Goal: Task Accomplishment & Management: Complete application form

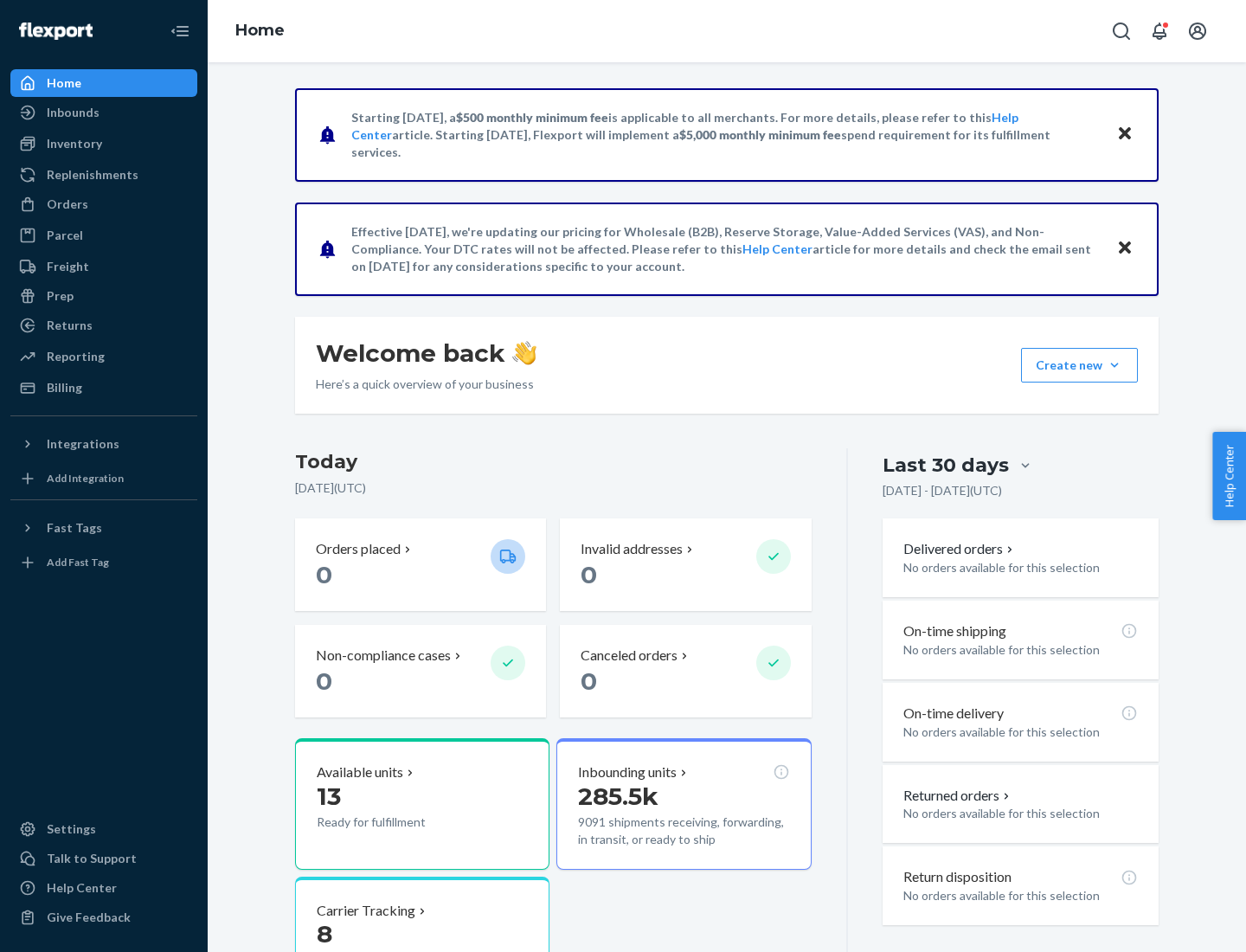
click at [1115, 365] on button "Create new Create new inbound Create new order Create new product" at bounding box center [1079, 365] width 117 height 35
click at [104, 113] on div "Inbounds" at bounding box center [103, 113] width 183 height 25
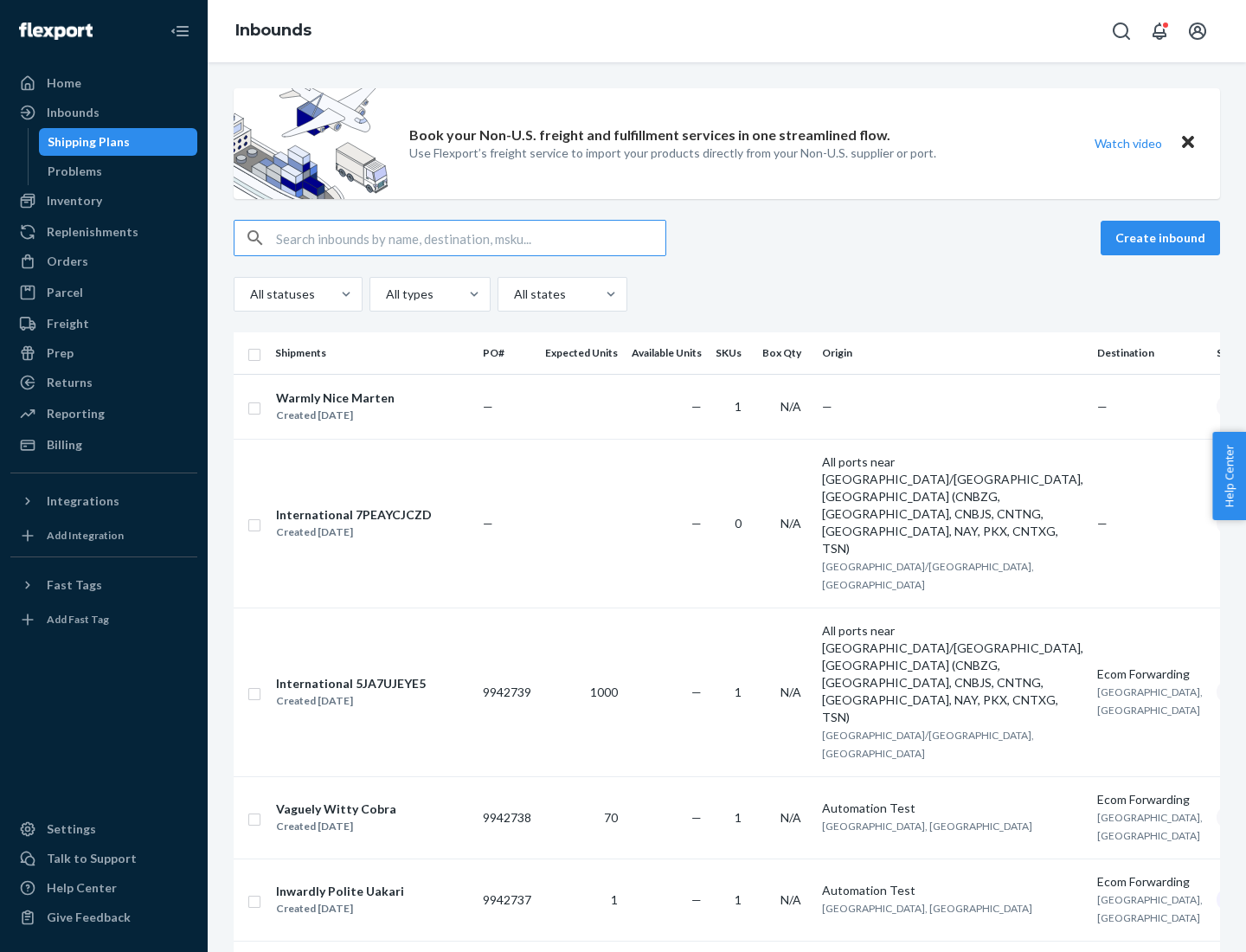
click at [1164, 238] on button "Create inbound" at bounding box center [1161, 238] width 119 height 35
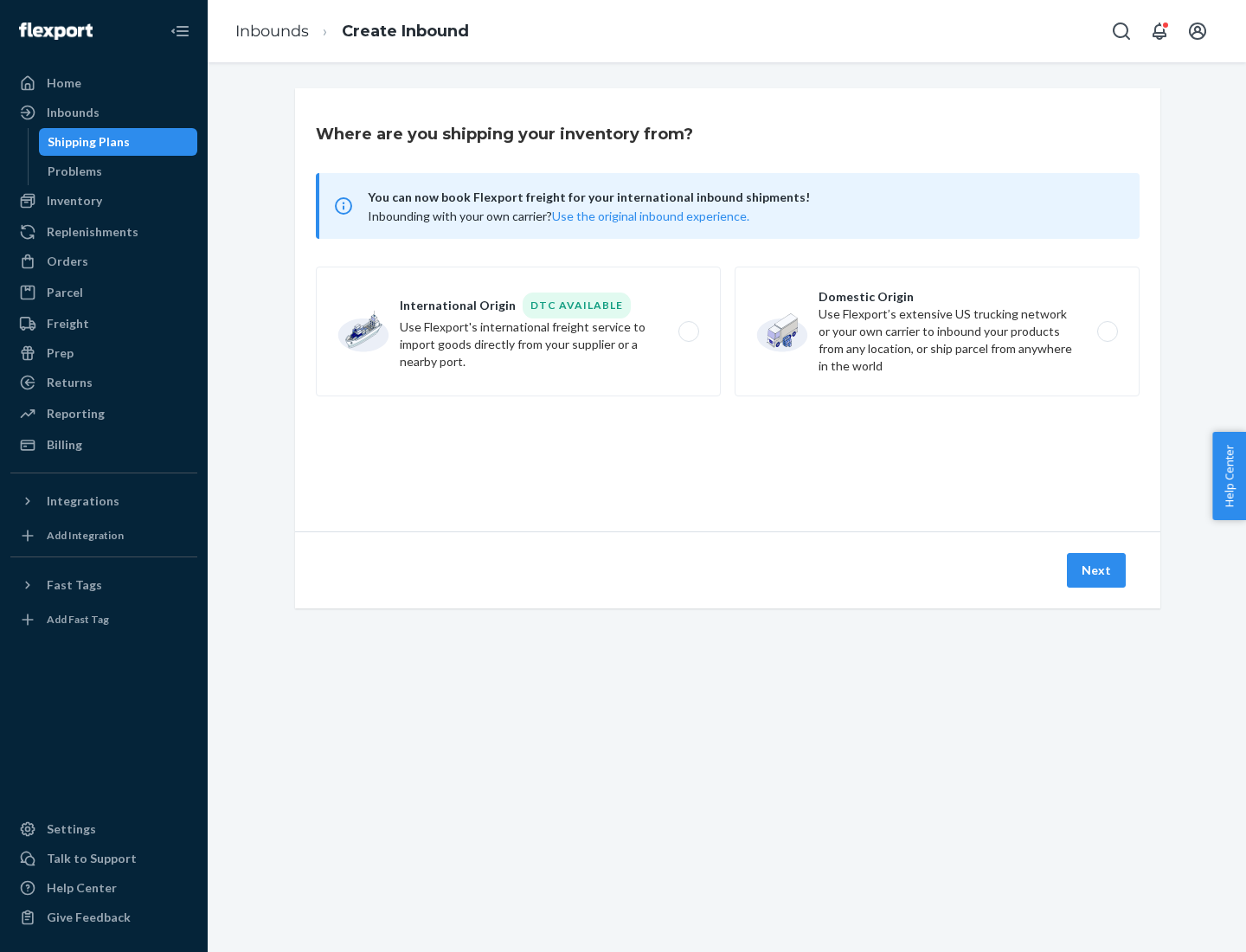
click at [937, 332] on label "Domestic Origin Use Flexport’s extensive US trucking network or your own carrie…" at bounding box center [937, 331] width 405 height 130
click at [1107, 332] on input "Domestic Origin Use Flexport’s extensive US trucking network or your own carrie…" at bounding box center [1112, 332] width 11 height 11
radio input "true"
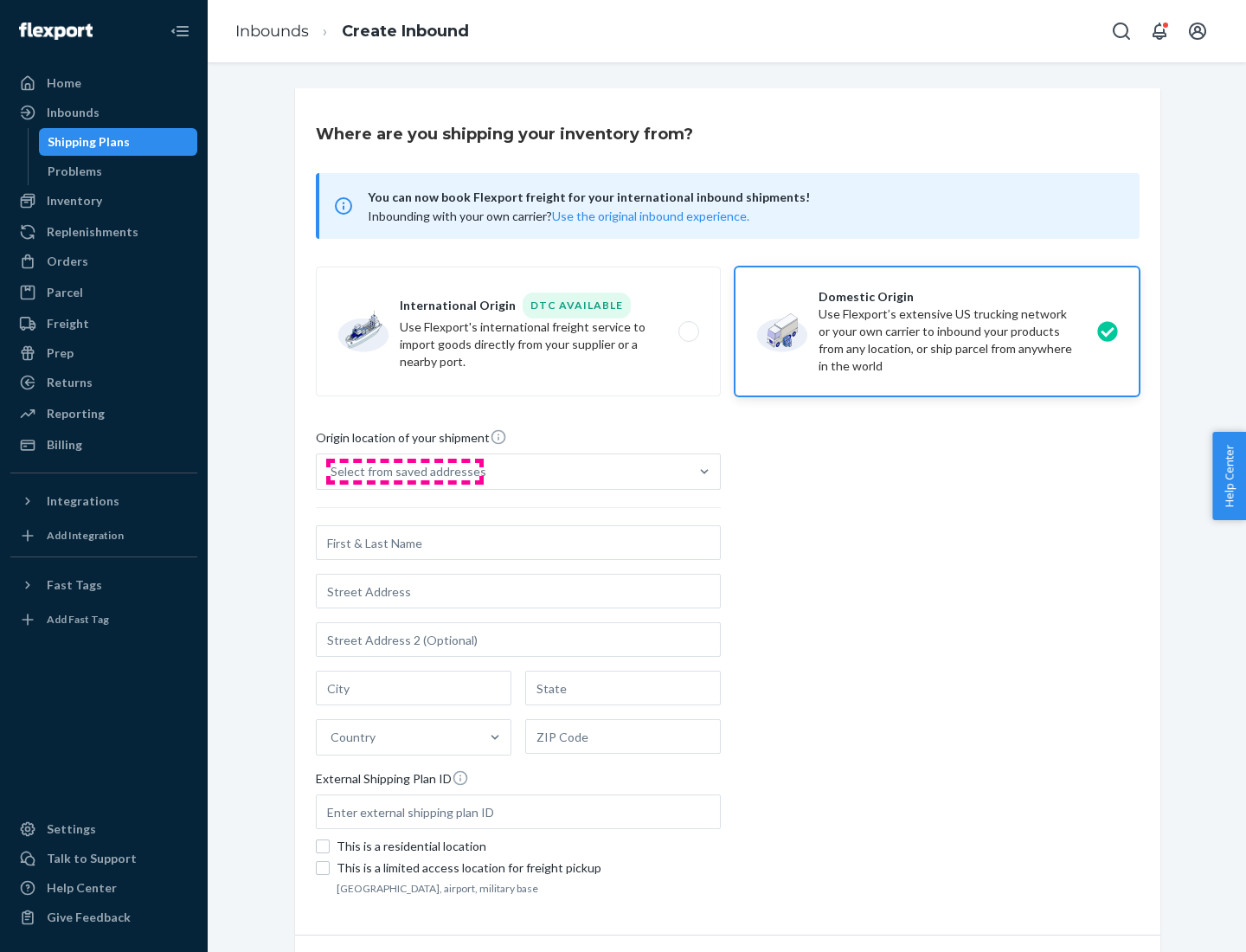
click at [404, 471] on div "Select from saved addresses" at bounding box center [409, 471] width 156 height 17
click at [332, 471] on input "Select from saved addresses" at bounding box center [332, 471] width 2 height 17
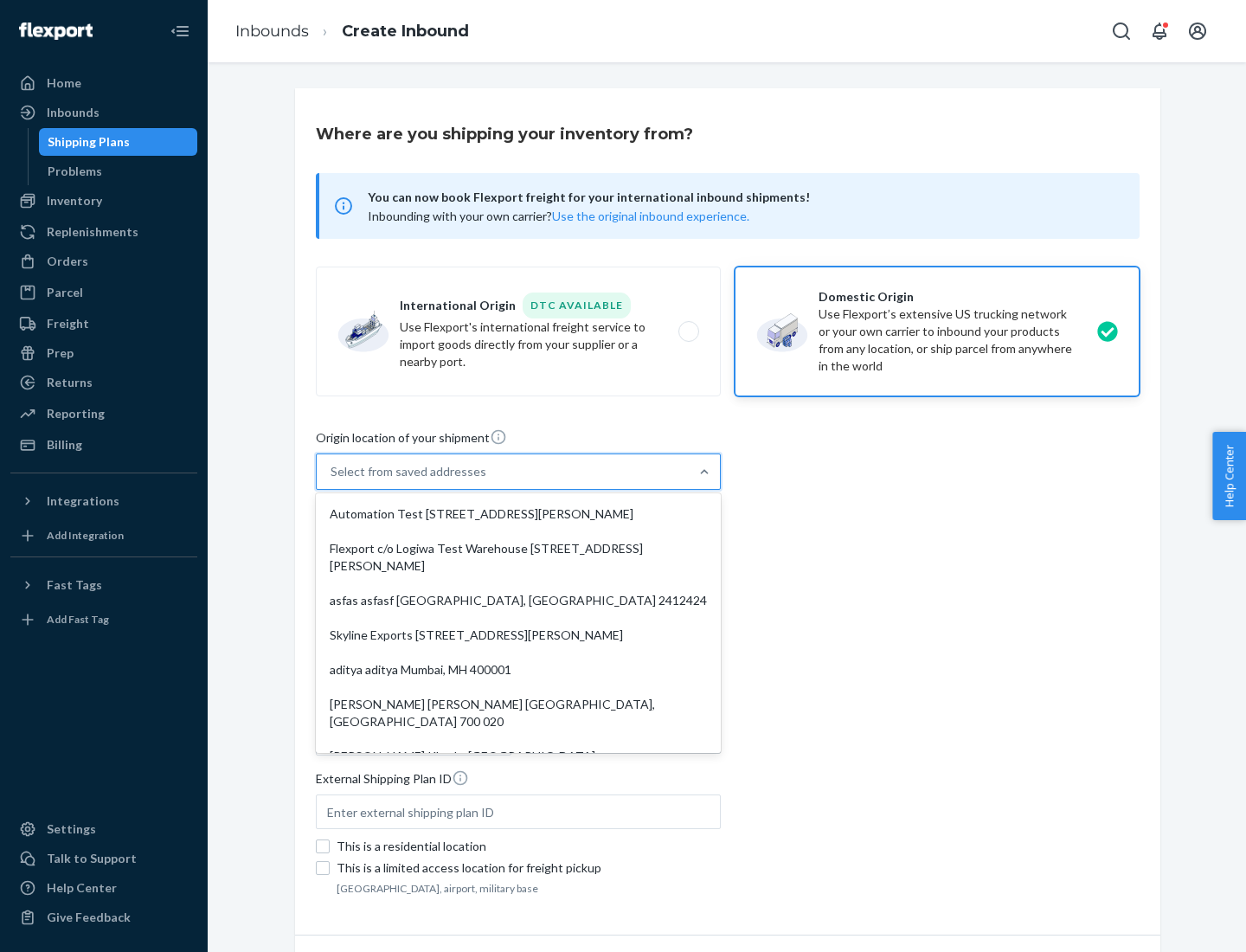
scroll to position [7, 0]
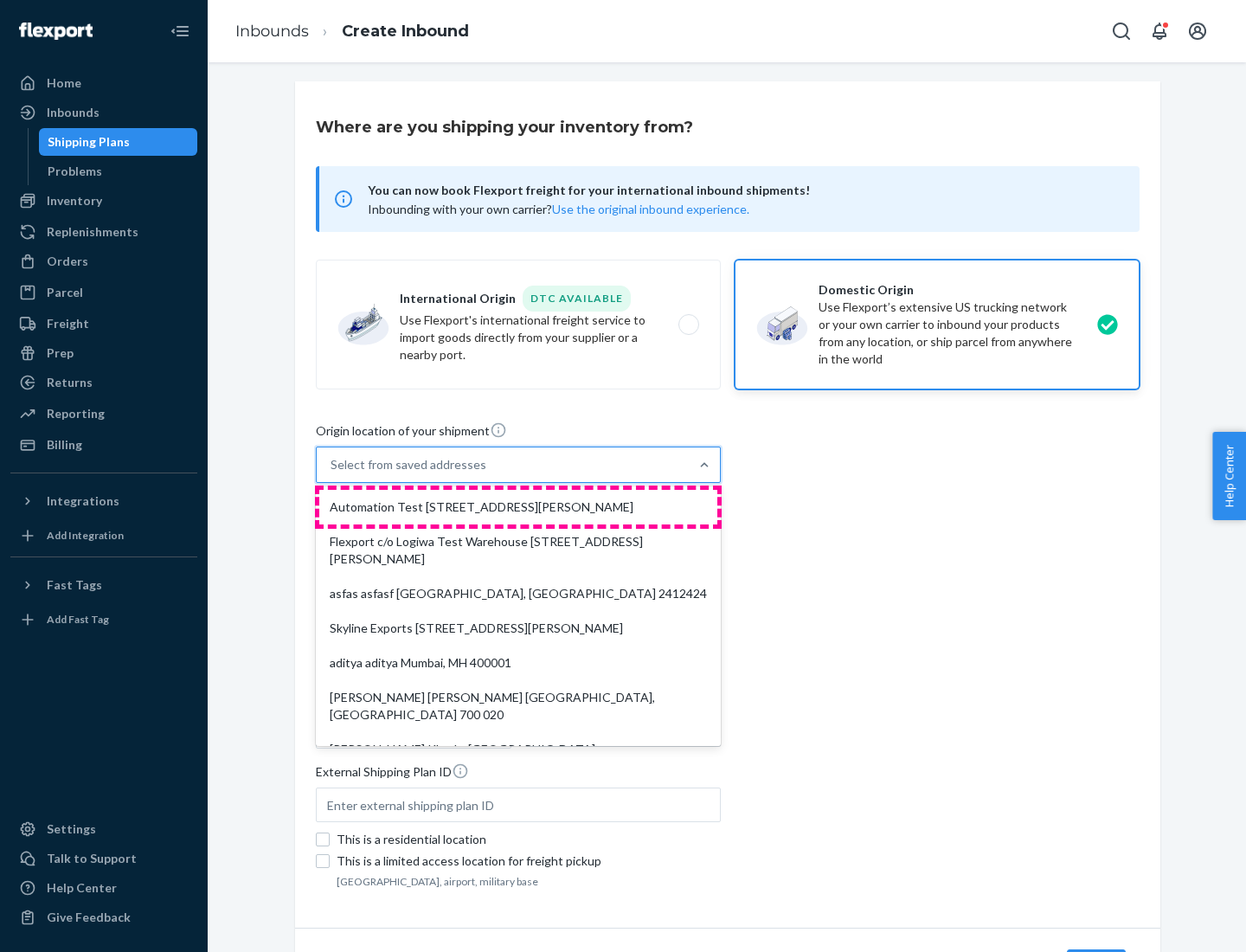
click at [519, 507] on div "Automation Test [STREET_ADDRESS][PERSON_NAME]" at bounding box center [519, 507] width 398 height 35
click at [332, 473] on input "option Automation Test [STREET_ADDRESS][PERSON_NAME]. 9 results available. Use …" at bounding box center [332, 465] width 2 height 17
type input "Automation Test"
type input "9th Floor"
type input "[GEOGRAPHIC_DATA]"
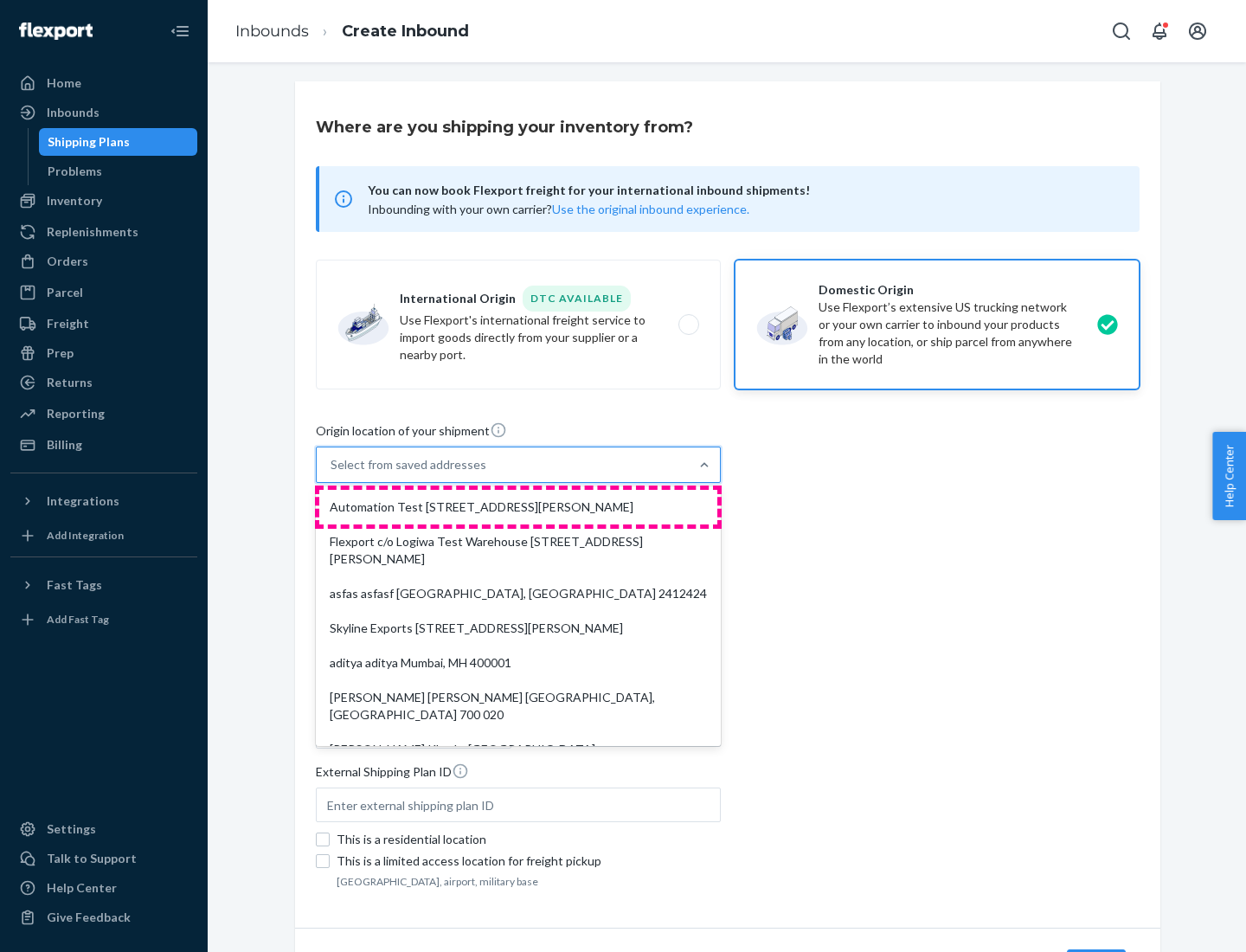
type input "CA"
type input "94104"
type input "[STREET_ADDRESS][PERSON_NAME]"
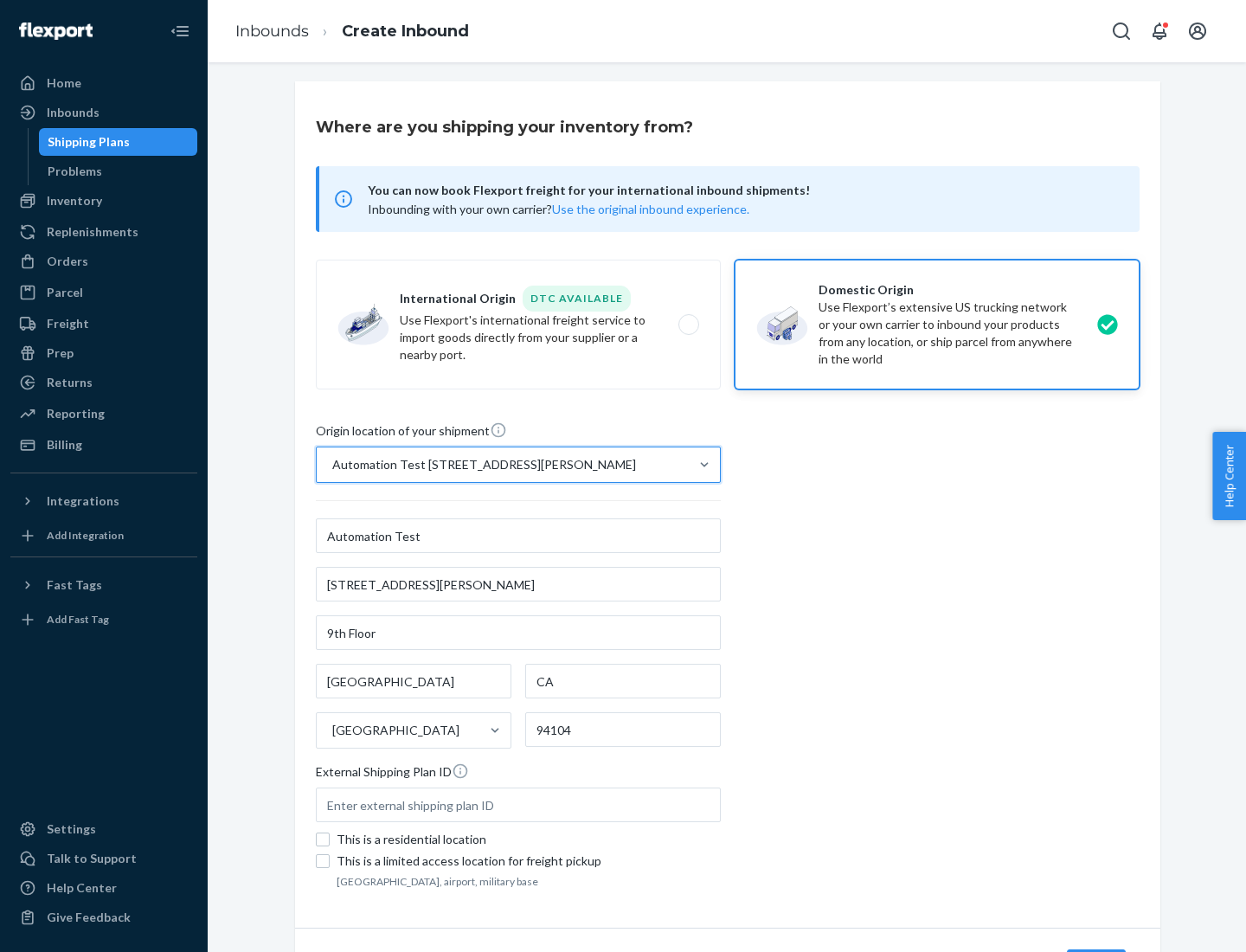
scroll to position [101, 0]
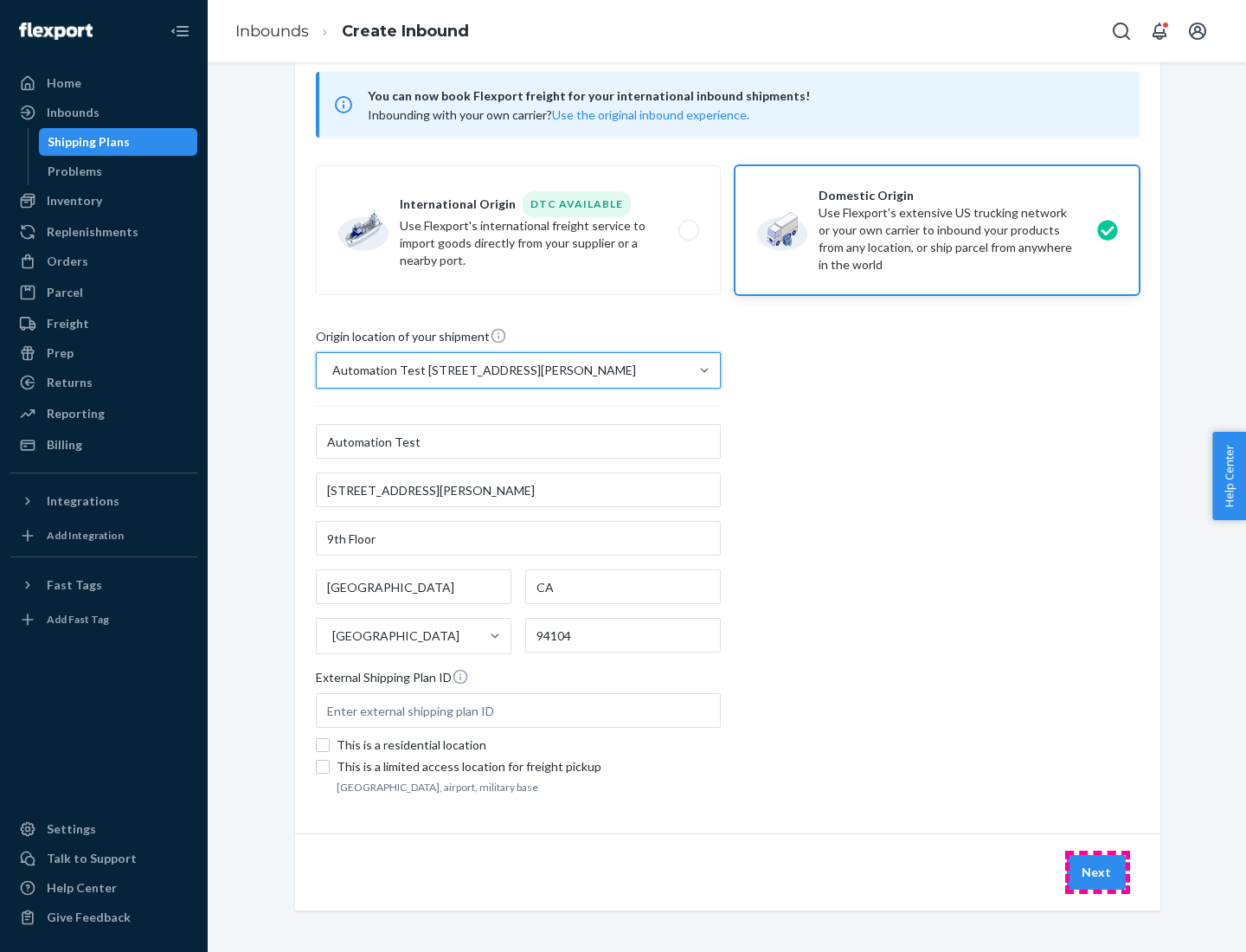
click at [1097, 872] on button "Next" at bounding box center [1096, 872] width 59 height 35
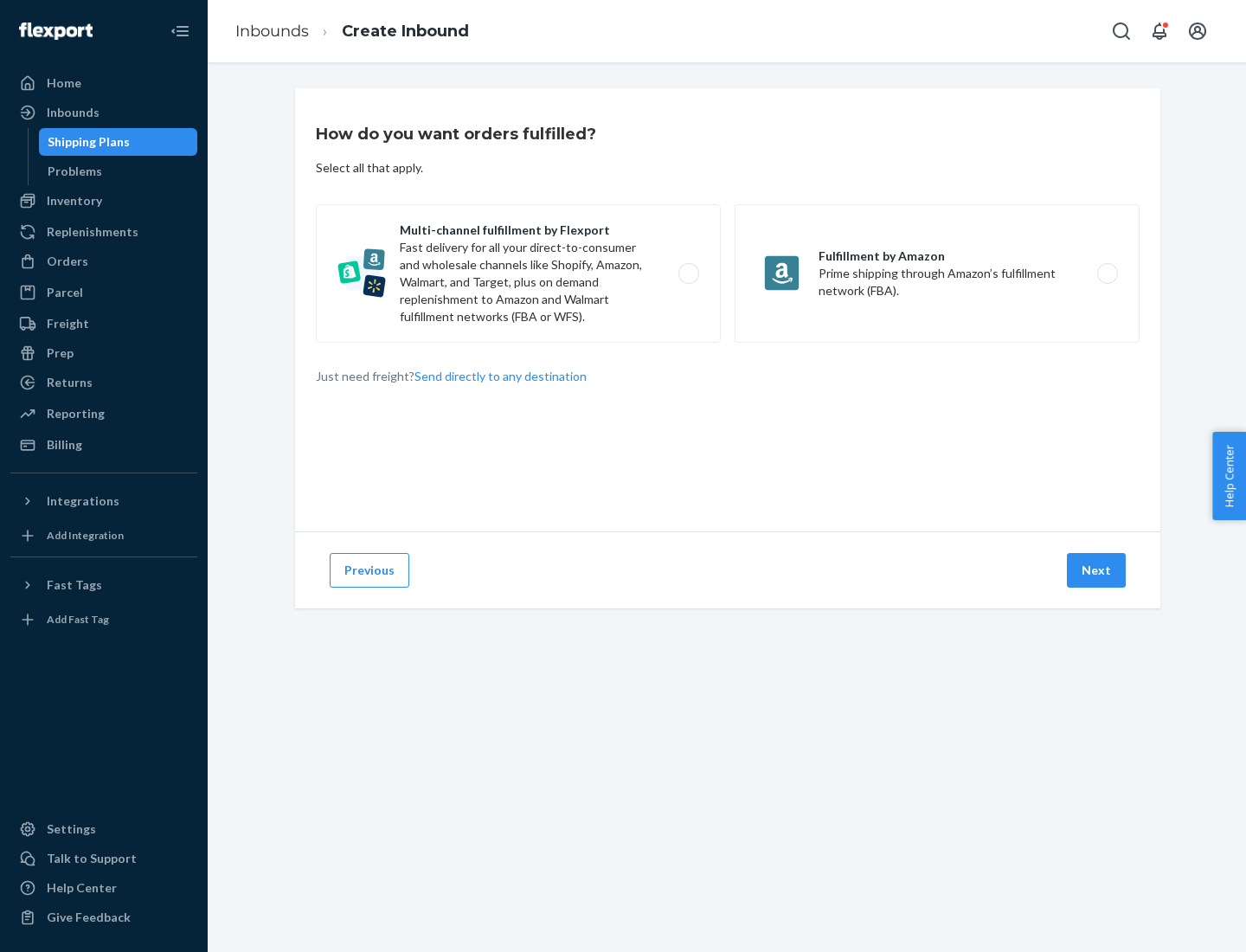
click at [519, 273] on label "Multi-channel fulfillment by Flexport Fast delivery for all your direct-to-cons…" at bounding box center [518, 273] width 405 height 138
click at [688, 273] on input "Multi-channel fulfillment by Flexport Fast delivery for all your direct-to-cons…" at bounding box center [694, 274] width 11 height 11
radio input "true"
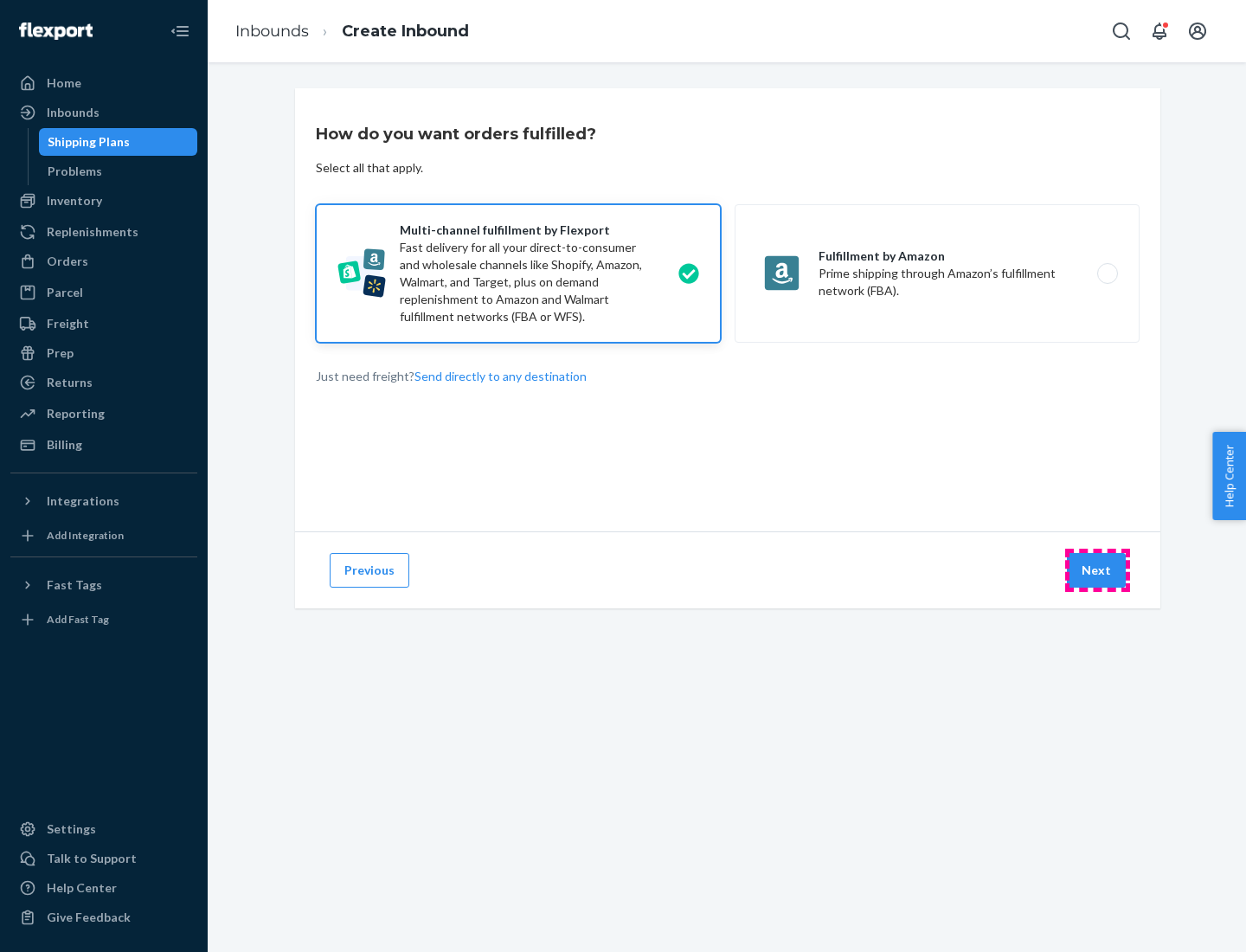
click at [1097, 570] on button "Next" at bounding box center [1096, 570] width 59 height 35
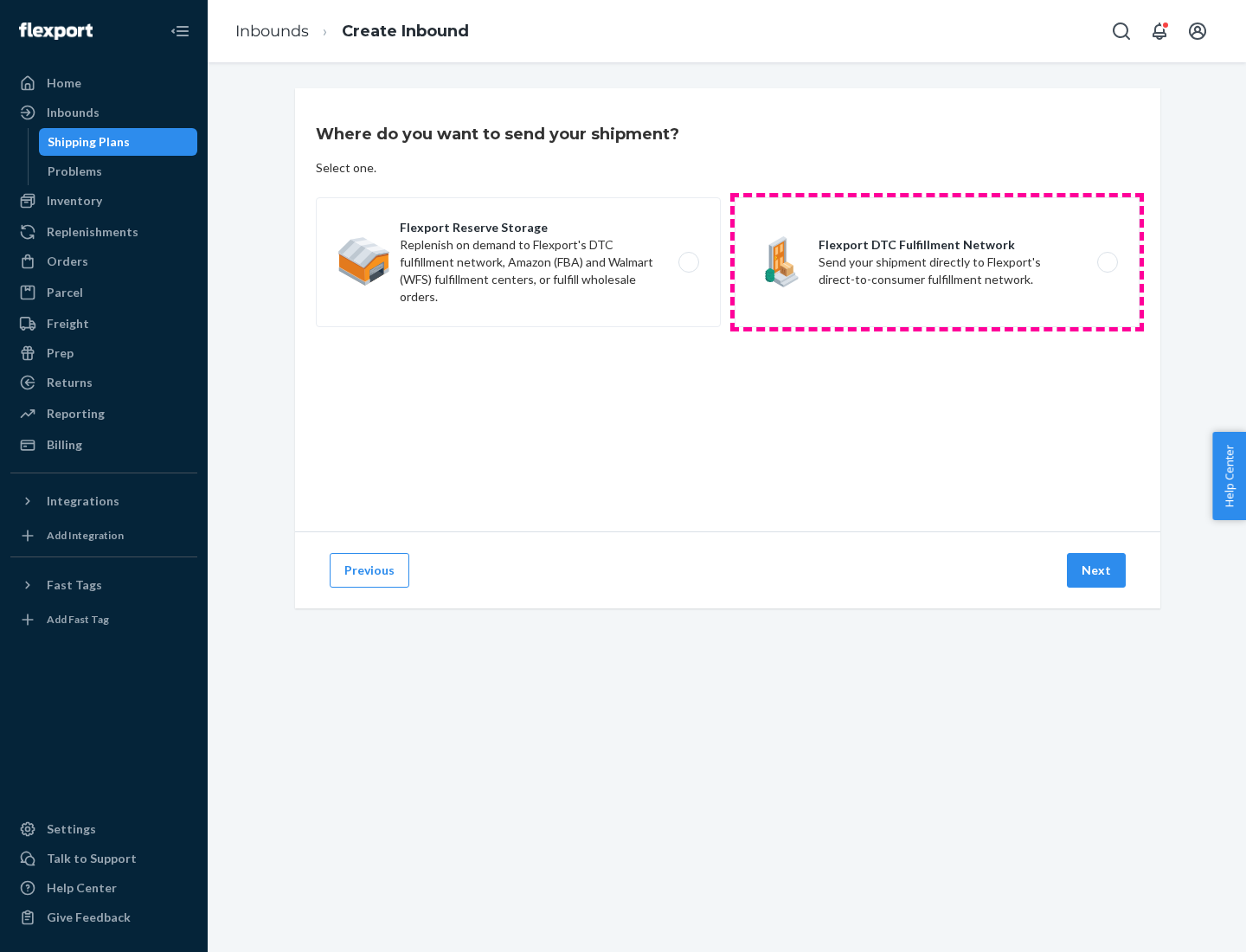
click at [937, 263] on label "Flexport DTC Fulfillment Network Send your shipment directly to Flexport's dire…" at bounding box center [937, 262] width 405 height 130
click at [1107, 263] on input "Flexport DTC Fulfillment Network Send your shipment directly to Flexport's dire…" at bounding box center [1112, 263] width 11 height 11
radio input "true"
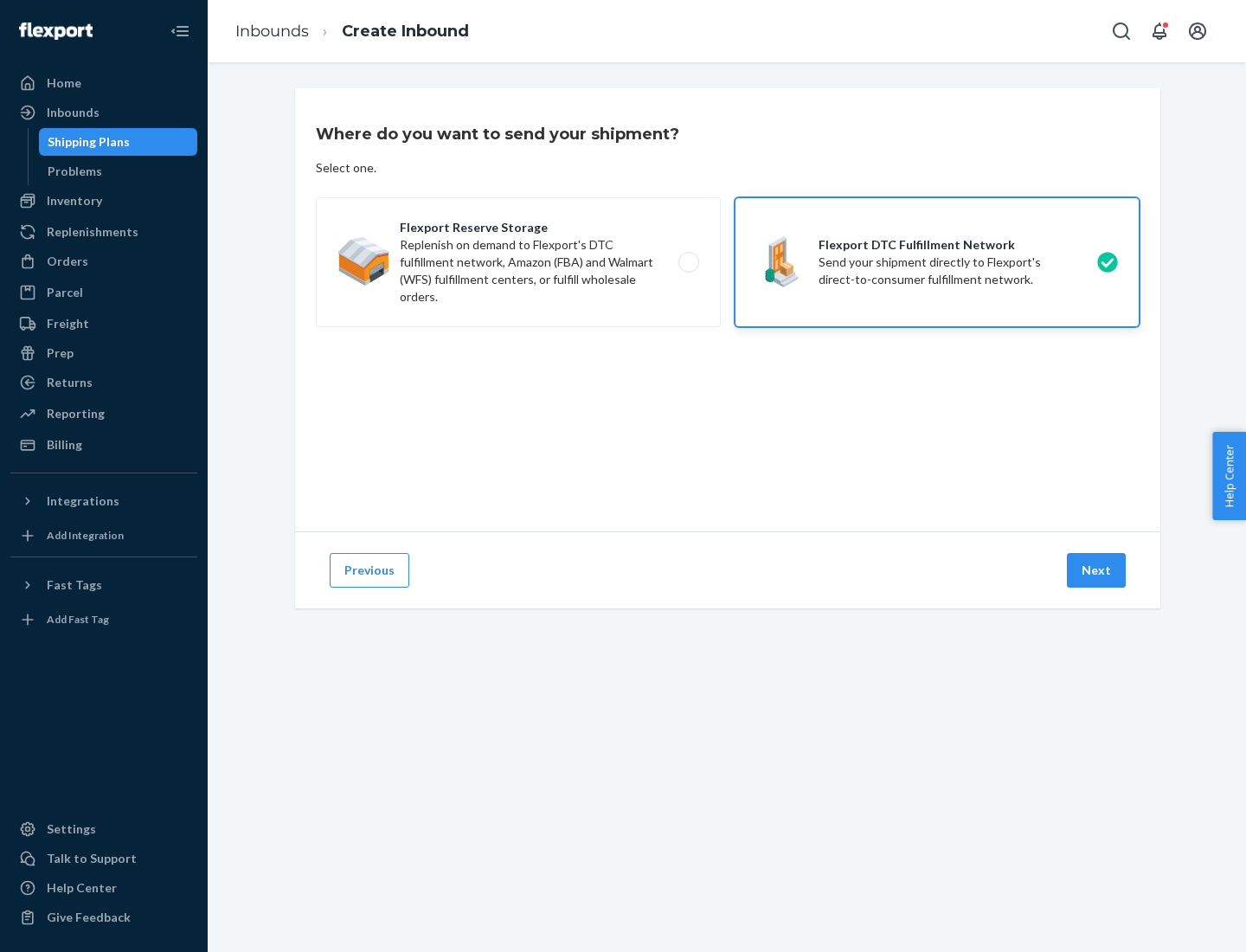
click at [1097, 570] on button "Next" at bounding box center [1096, 570] width 59 height 35
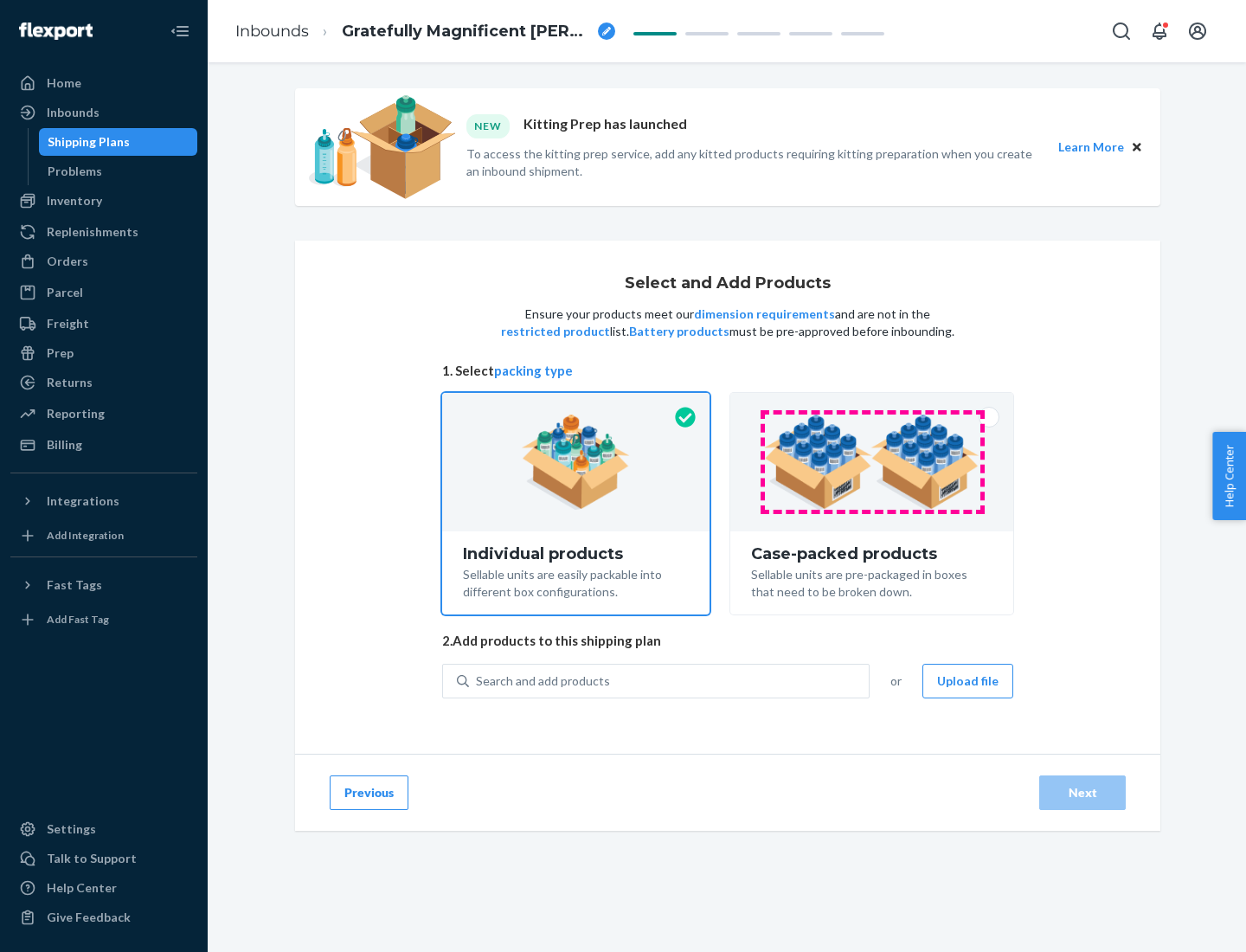
click at [872, 462] on img at bounding box center [871, 462] width 215 height 95
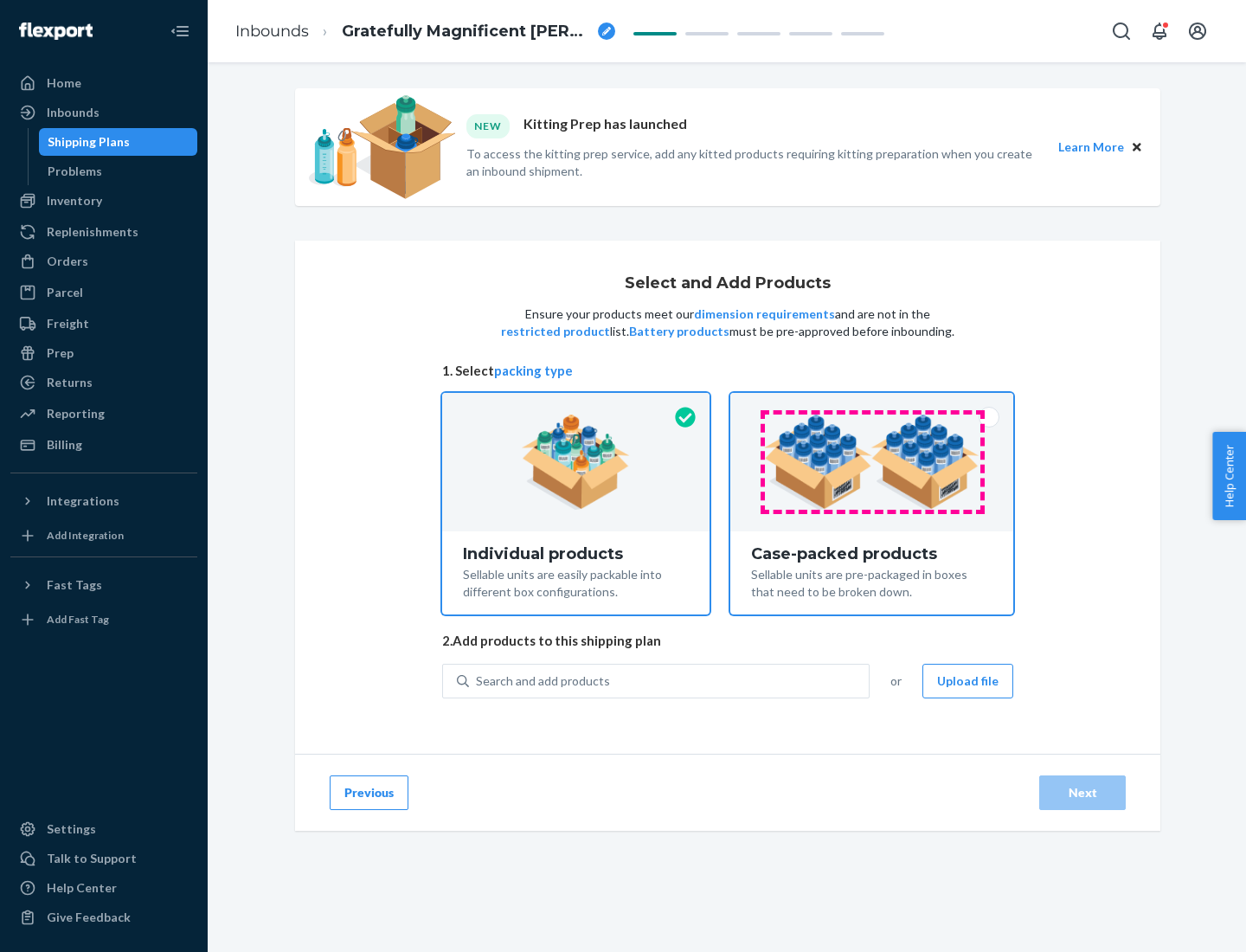
click at [872, 404] on input "Case-packed products Sellable units are pre-packaged in boxes that need to be b…" at bounding box center [872, 398] width 11 height 11
radio input "true"
radio input "false"
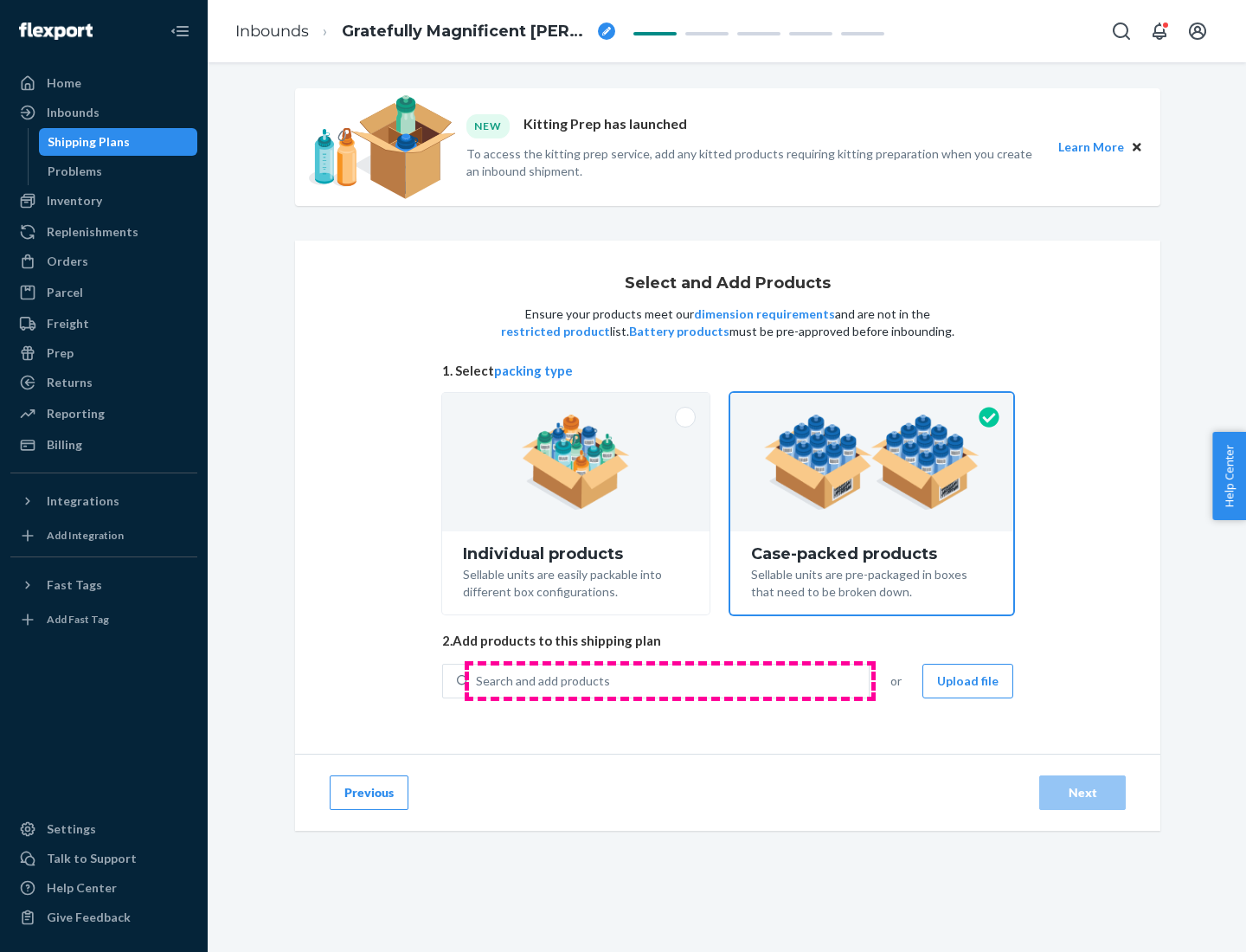
click at [669, 680] on div "Search and add products" at bounding box center [669, 681] width 400 height 31
click at [478, 680] on input "Search and add products" at bounding box center [477, 681] width 2 height 17
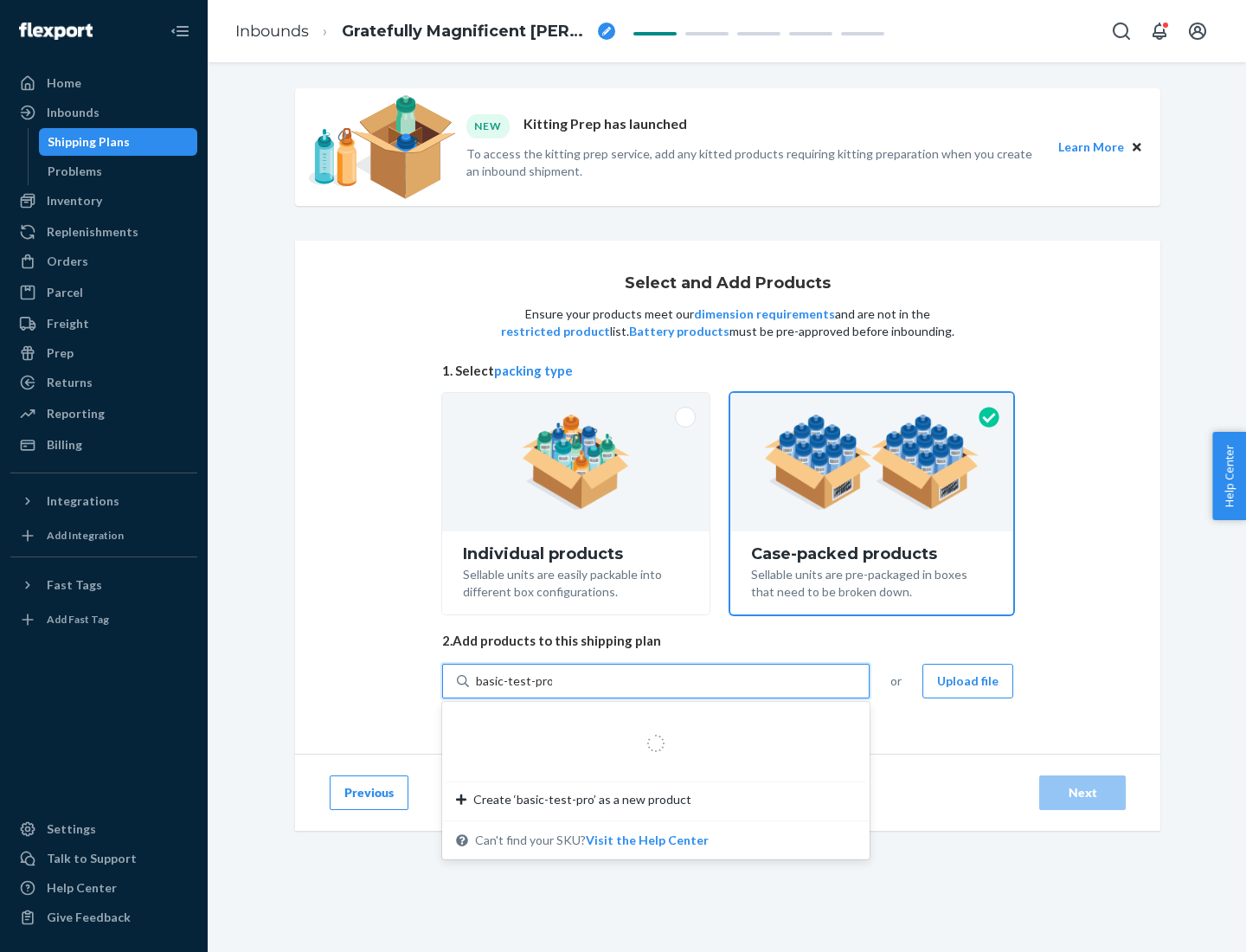
type input "basic-test-product-1"
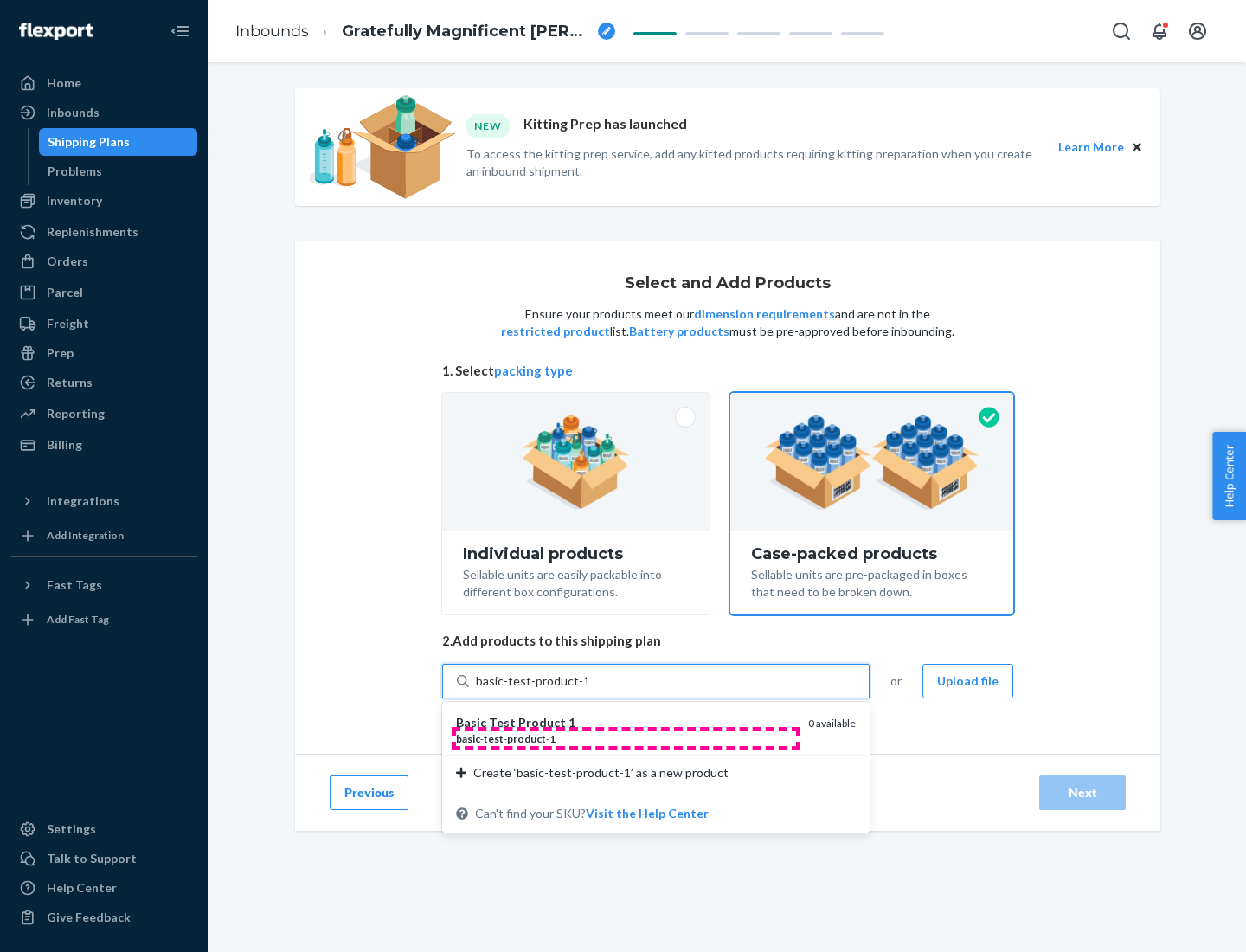
click at [626, 739] on div "basic - test - product - 1" at bounding box center [625, 739] width 339 height 15
click at [587, 689] on input "basic-test-product-1" at bounding box center [531, 681] width 111 height 17
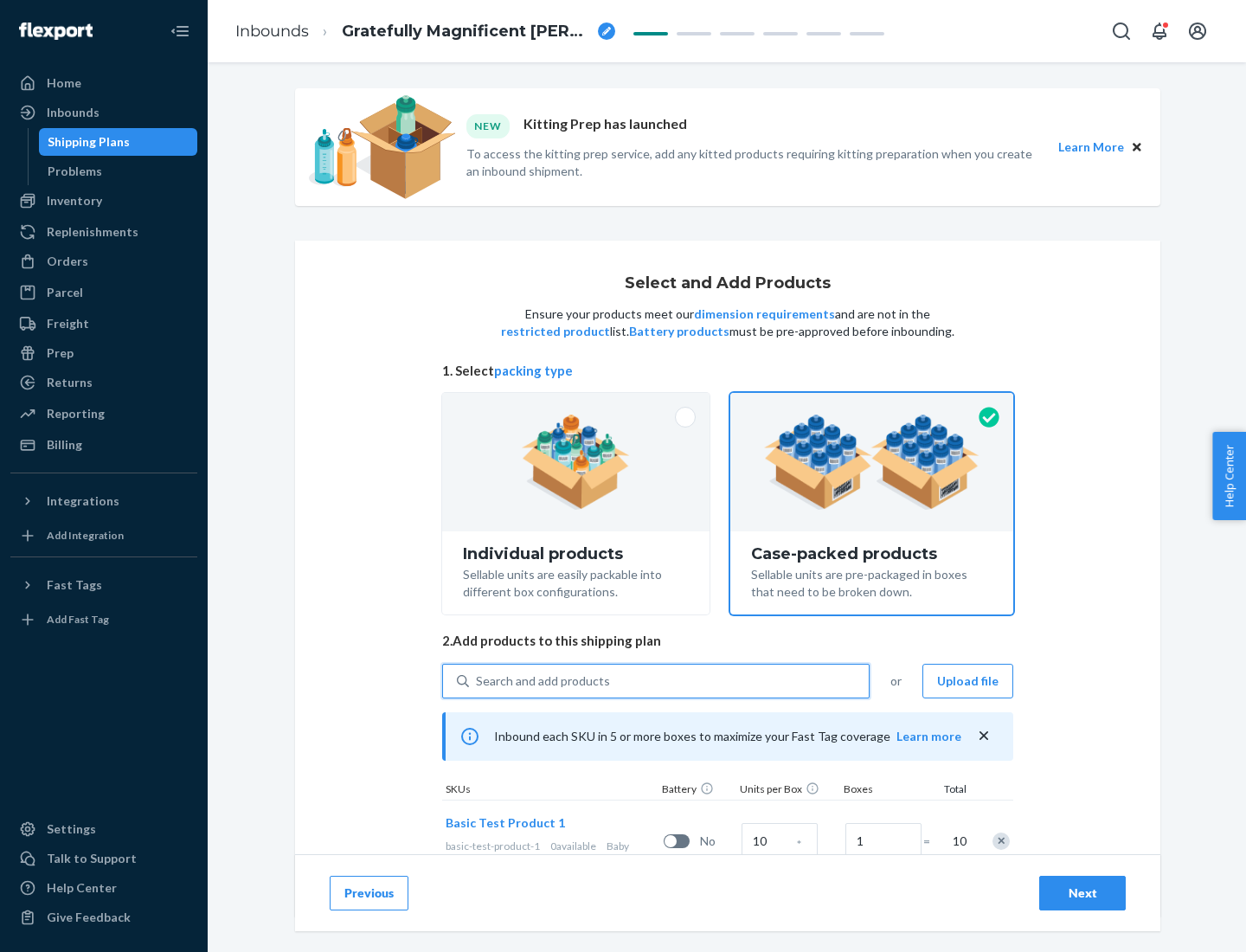
scroll to position [63, 0]
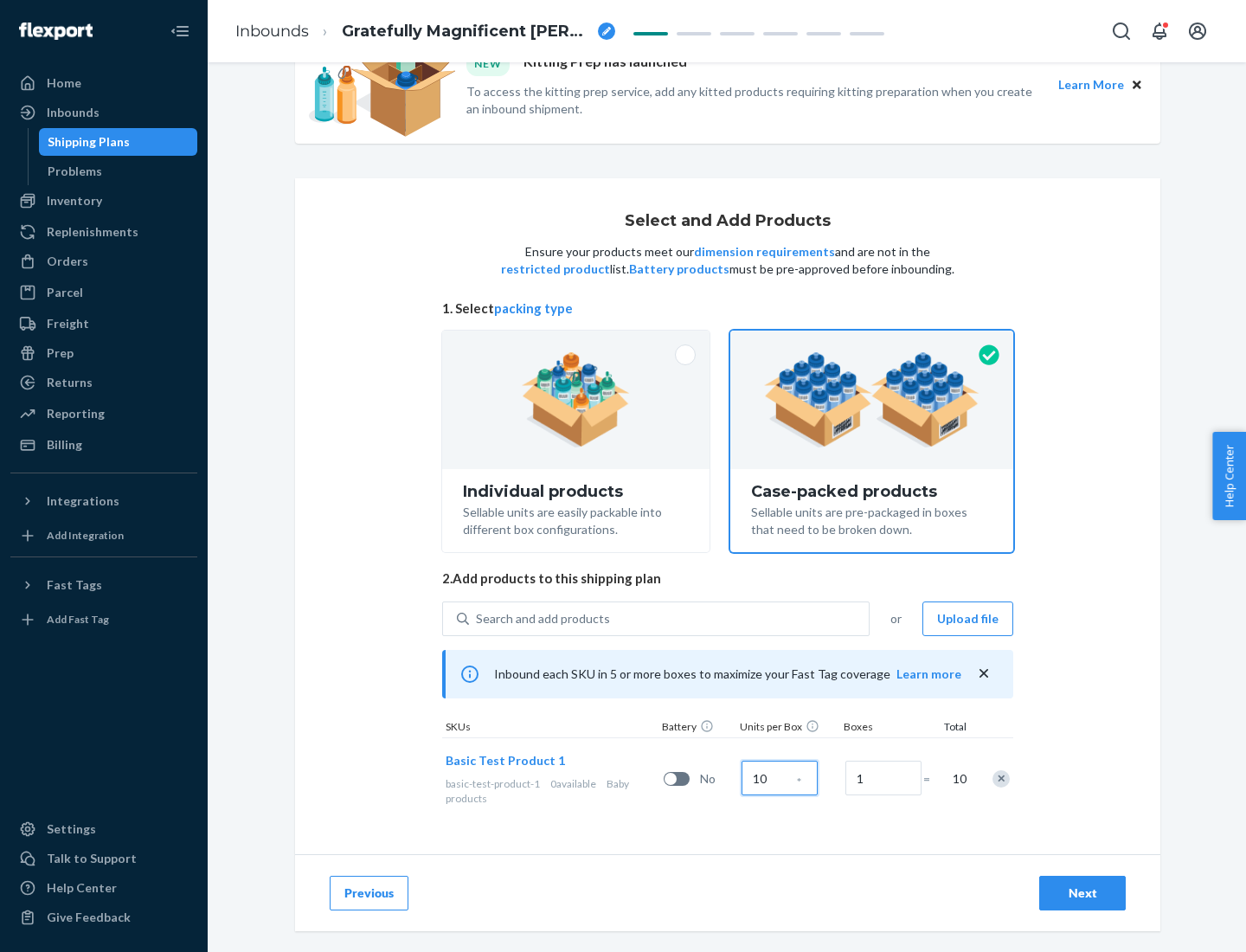
type input "10"
type input "7"
click at [1083, 893] on div "Next" at bounding box center [1083, 893] width 57 height 17
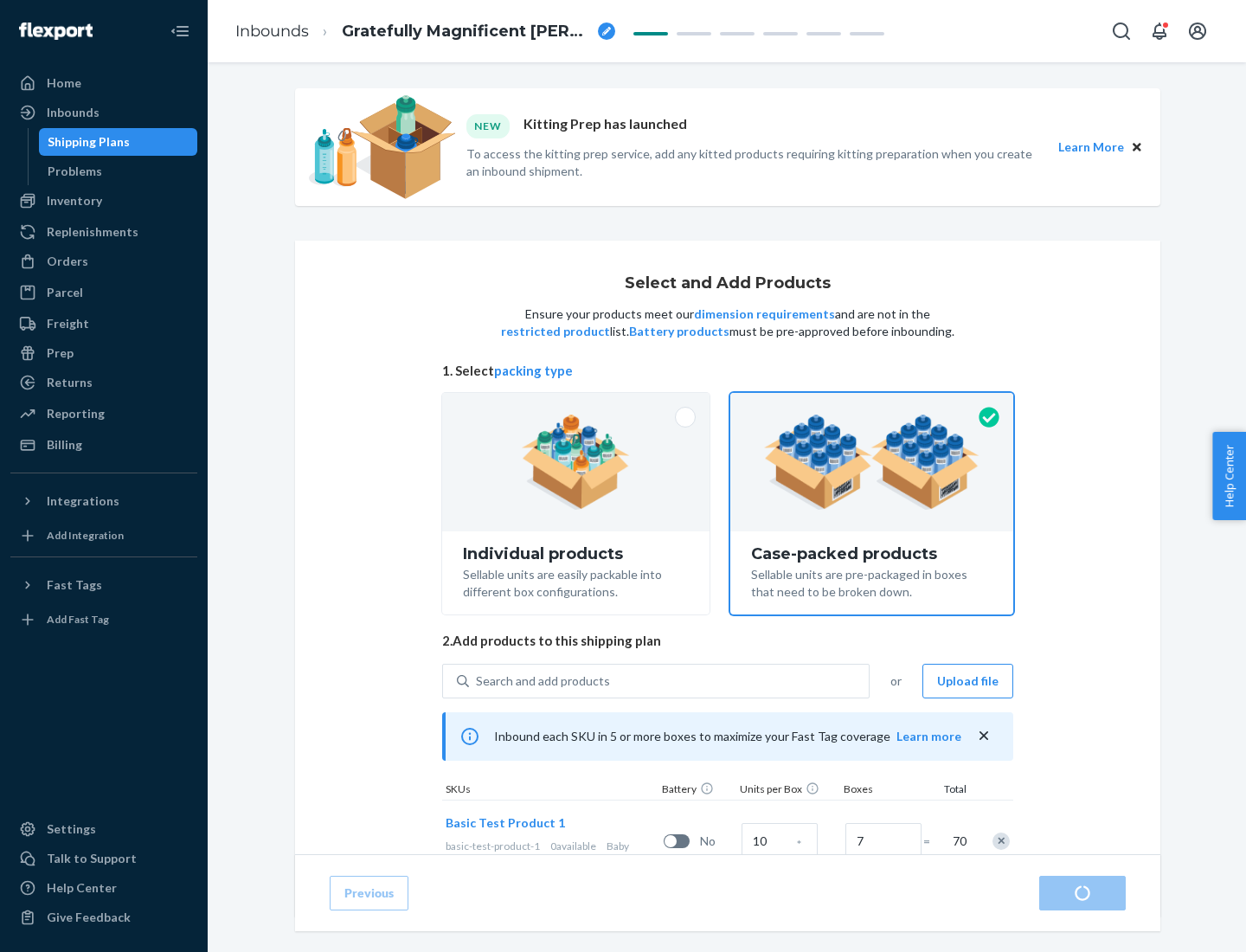
radio input "true"
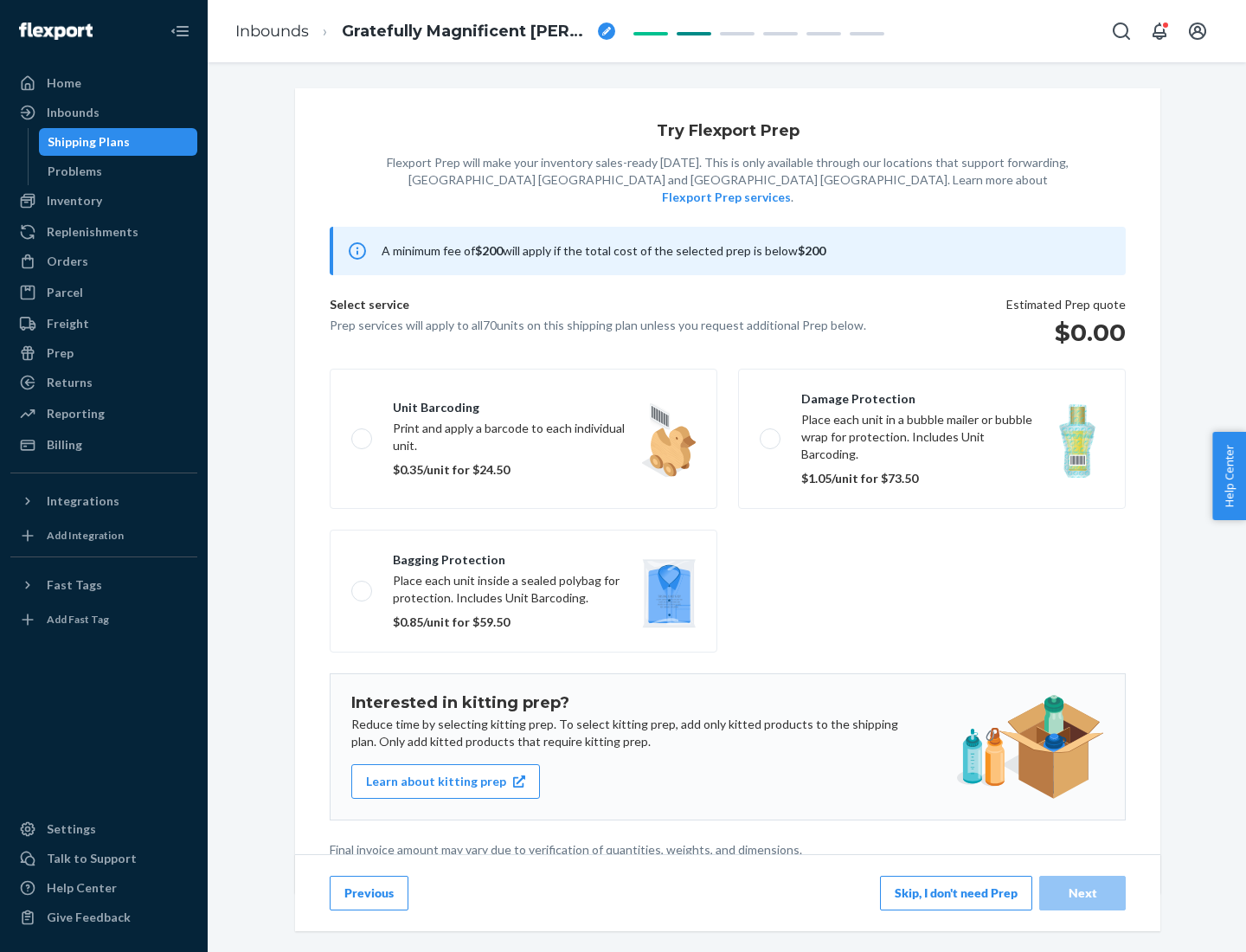
scroll to position [5, 0]
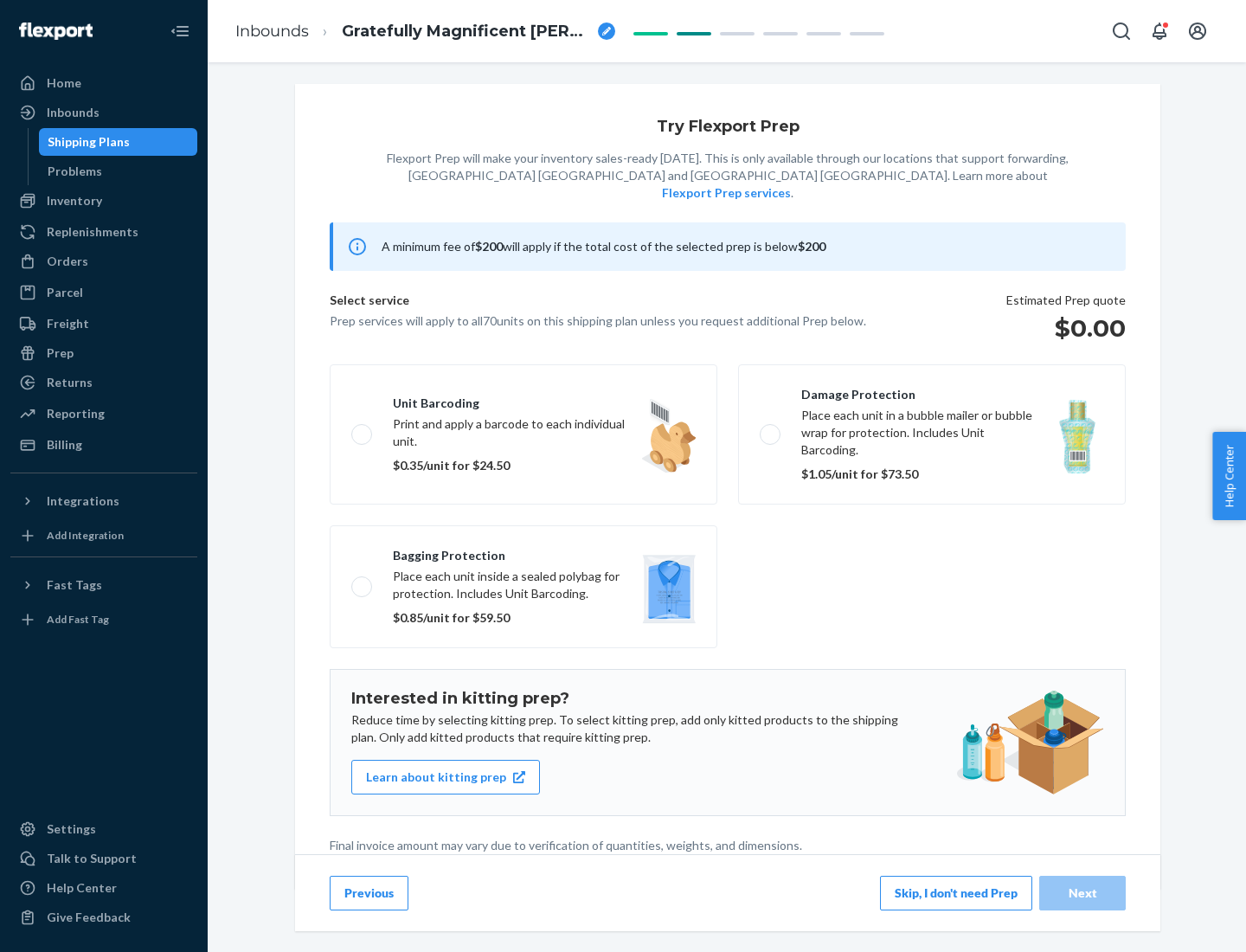
click at [523, 551] on label "Bagging protection Place each unit inside a sealed polybag for protection. Incl…" at bounding box center [523, 587] width 388 height 123
click at [362, 580] on input "Bagging protection Place each unit inside a sealed polybag for protection. Incl…" at bounding box center [357, 586] width 11 height 11
checkbox input "true"
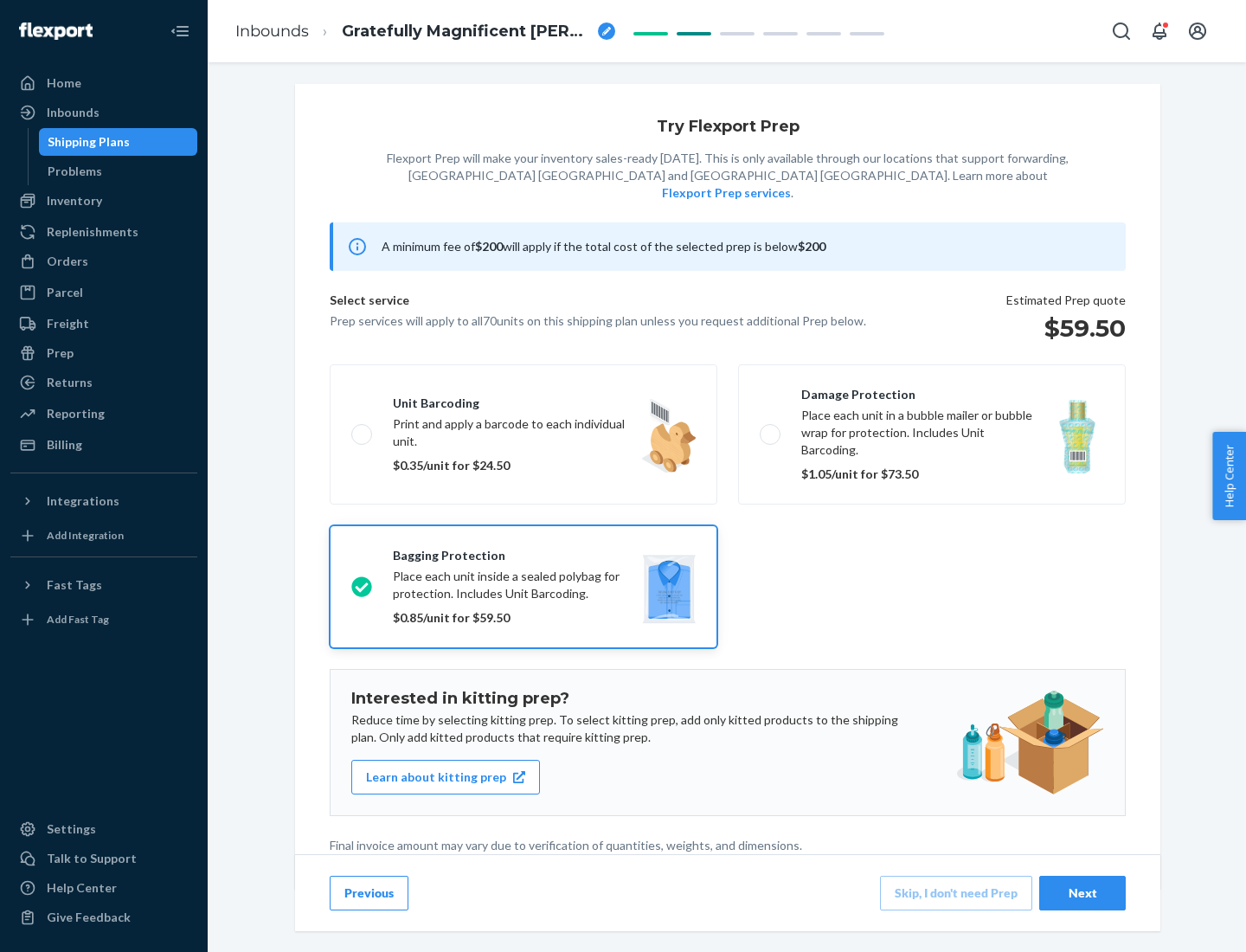
click at [1083, 892] on div "Next" at bounding box center [1083, 893] width 57 height 17
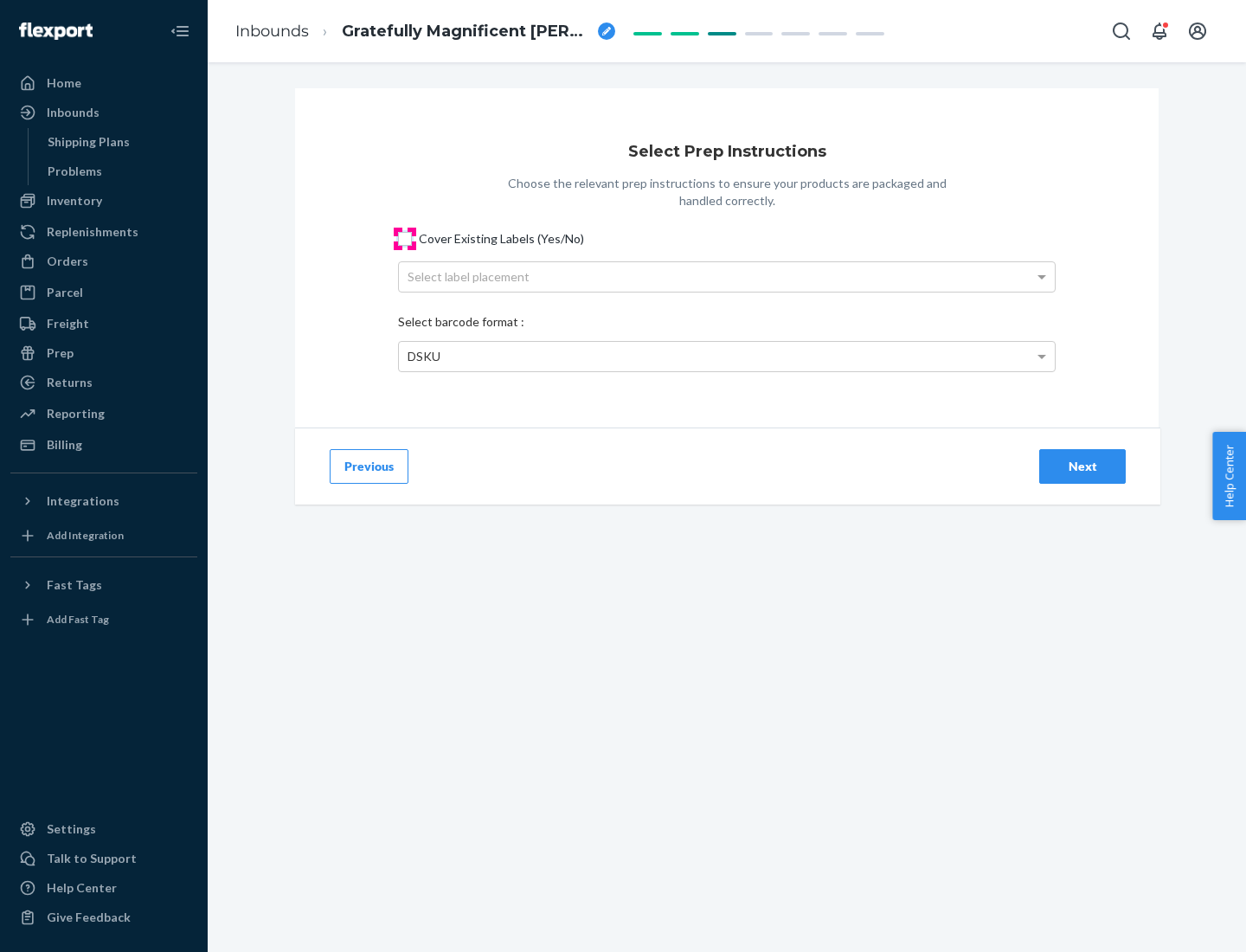
click at [405, 238] on input "Cover Existing Labels (Yes/No)" at bounding box center [405, 239] width 14 height 14
checkbox input "true"
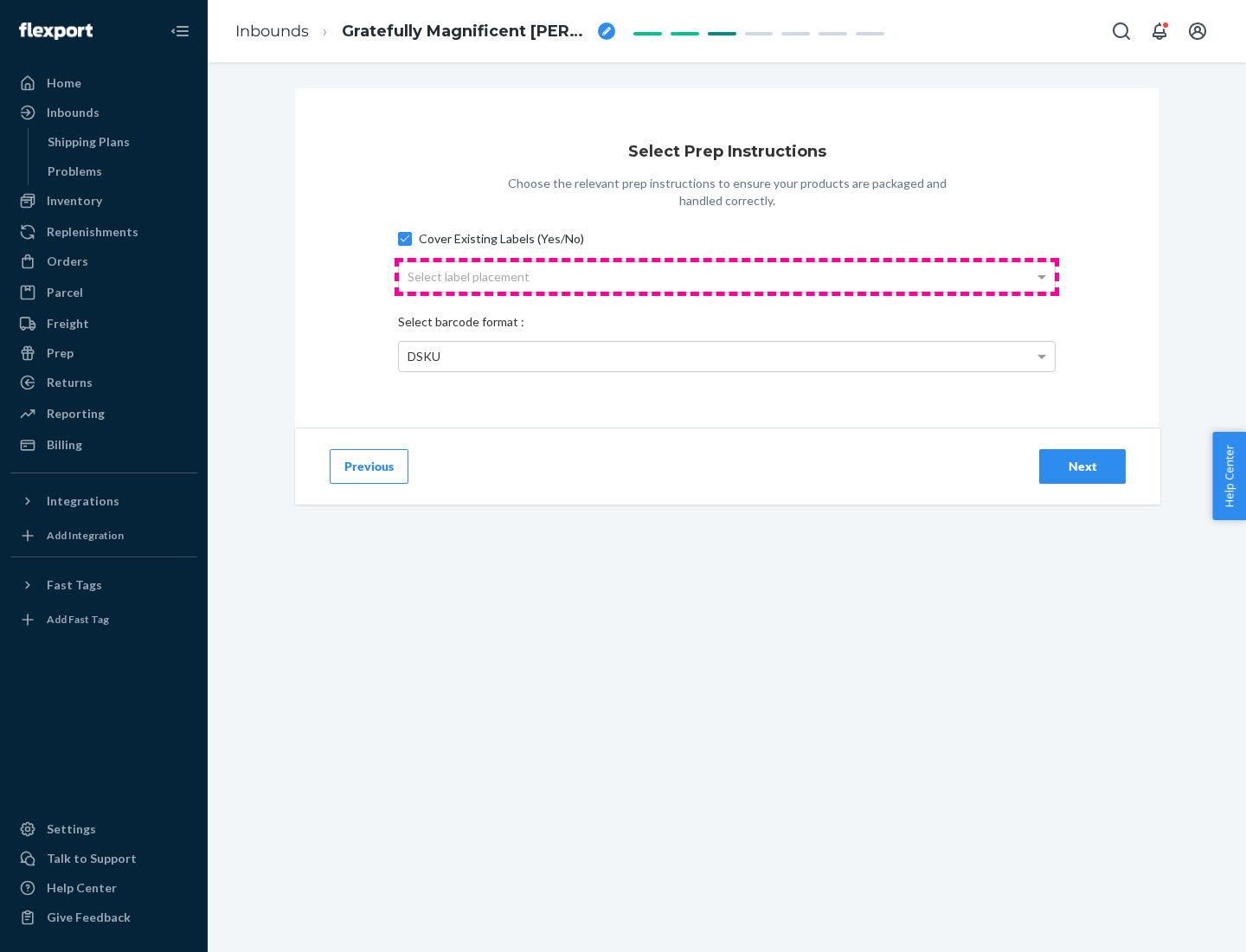
click at [727, 276] on div "Select label placement" at bounding box center [727, 277] width 656 height 29
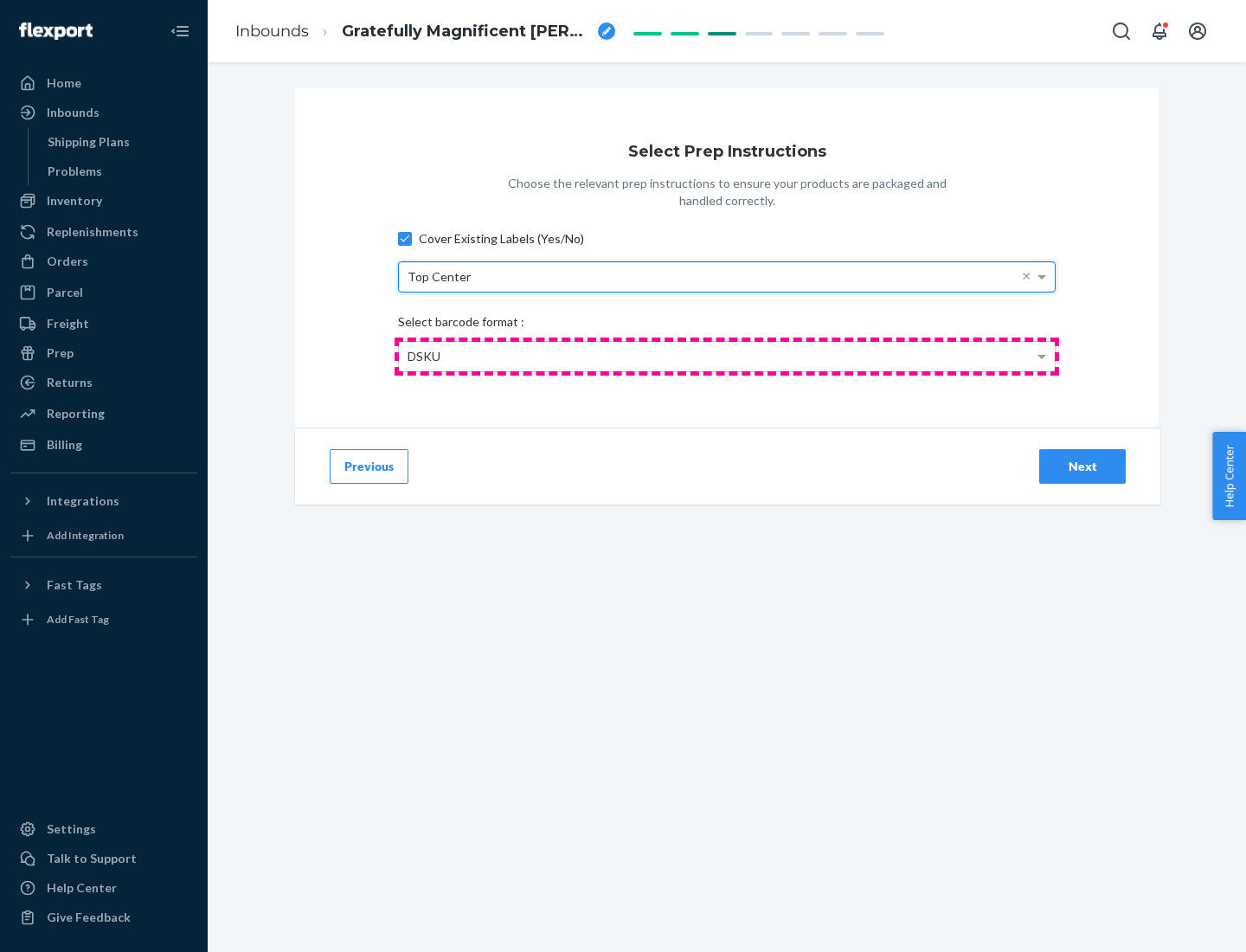
click at [727, 356] on div "DSKU" at bounding box center [727, 357] width 656 height 29
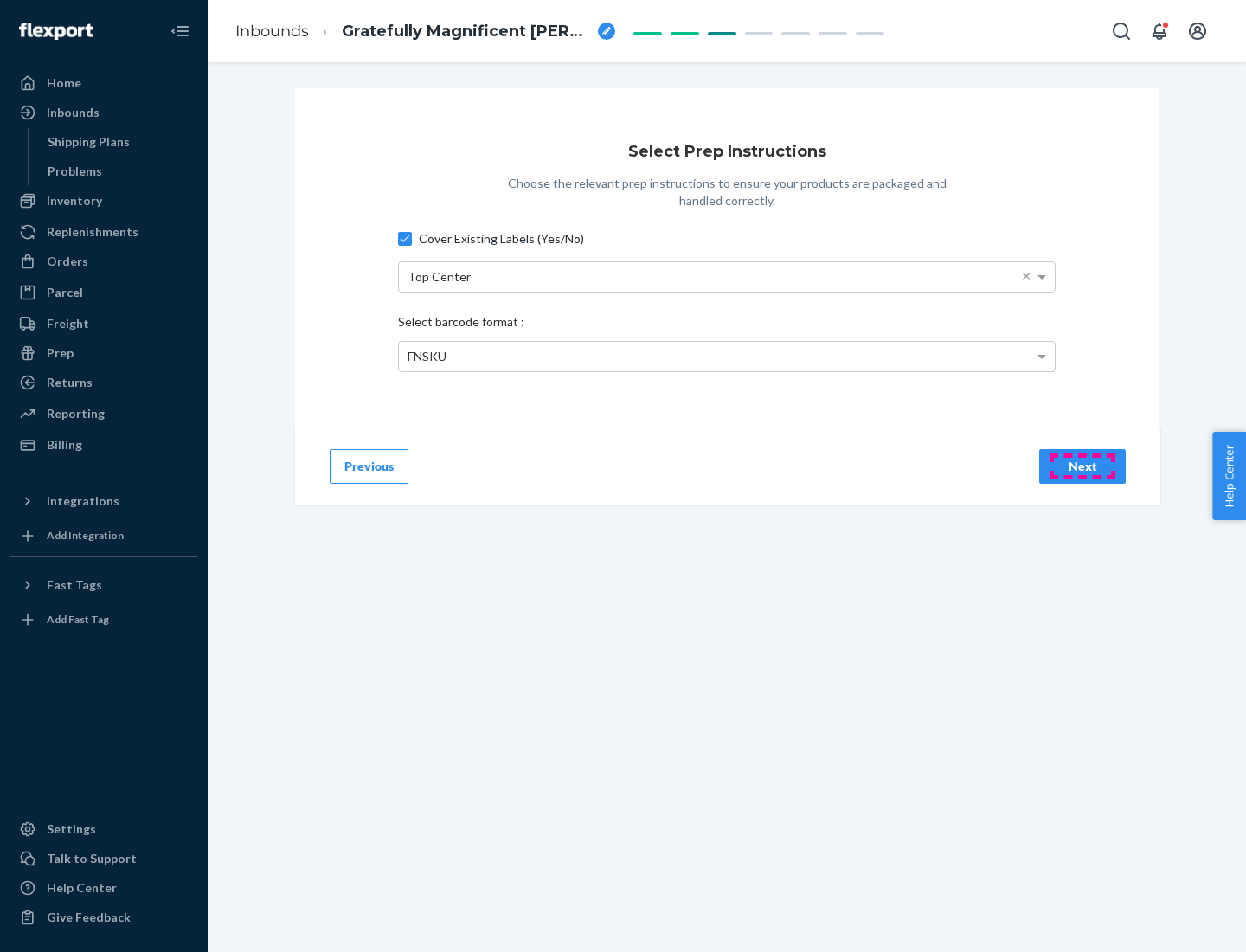
click at [1083, 466] on div "Next" at bounding box center [1083, 467] width 57 height 17
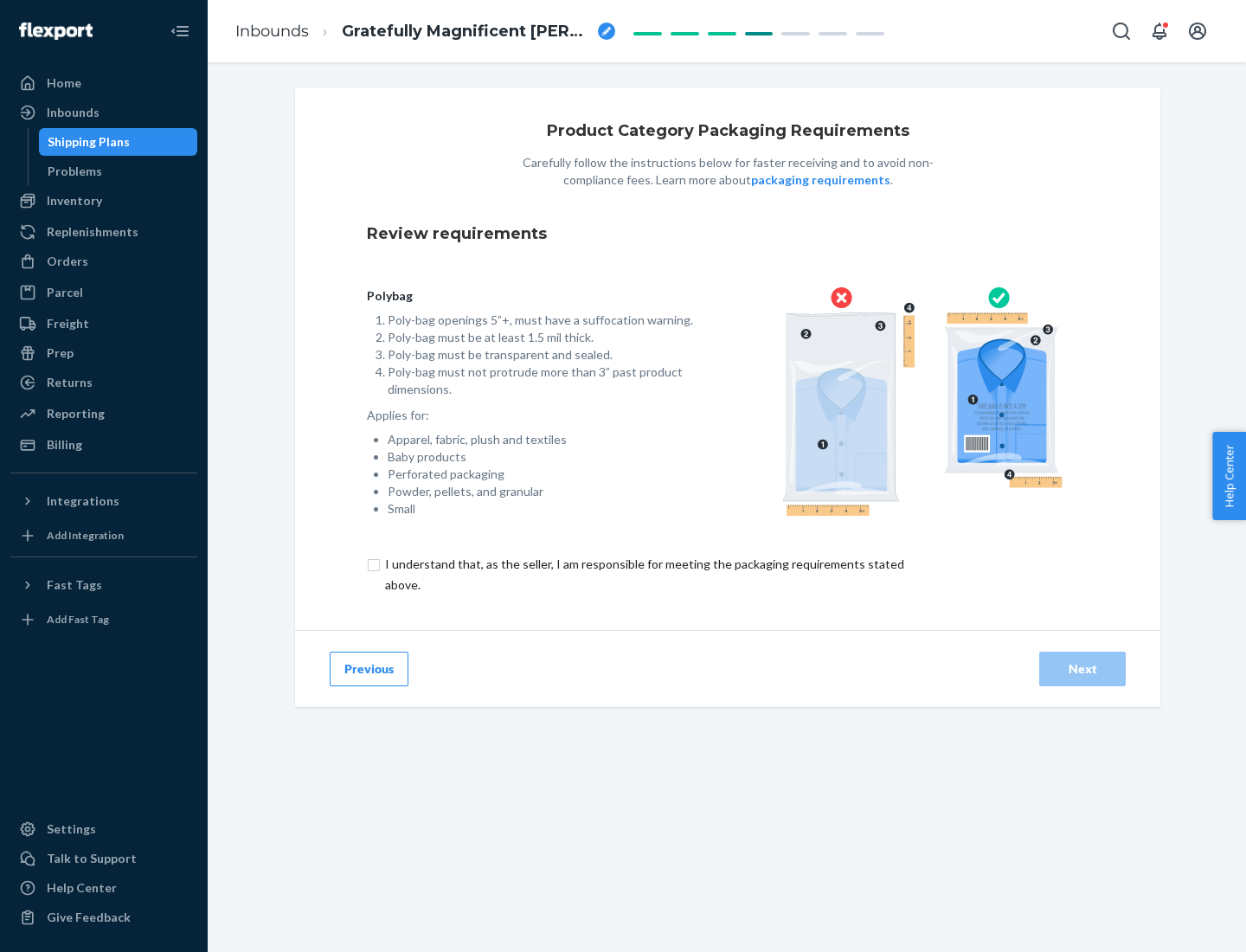
click at [643, 574] on input "checkbox" at bounding box center [654, 575] width 576 height 42
checkbox input "true"
click at [1083, 668] on div "Next" at bounding box center [1083, 668] width 57 height 17
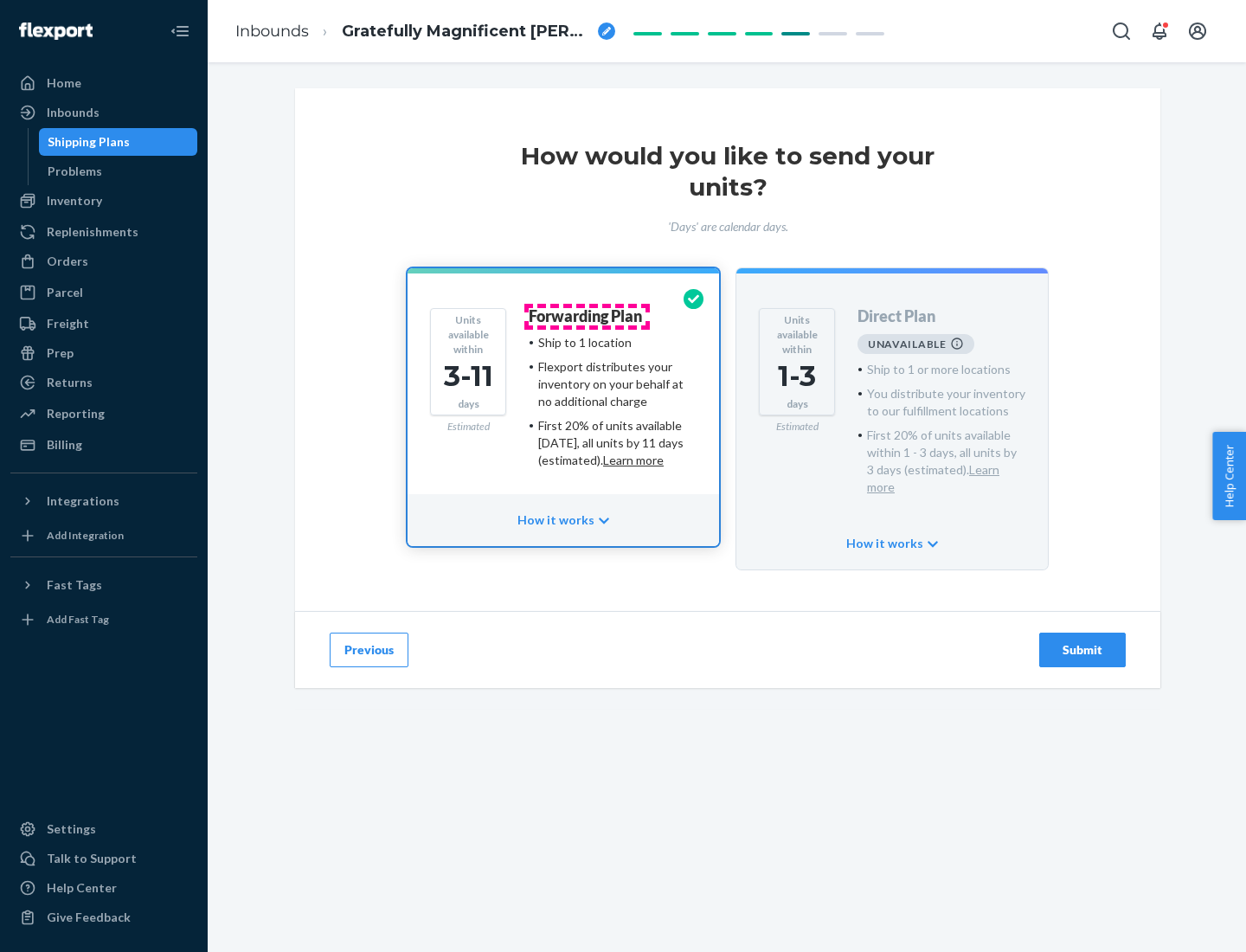
click at [587, 316] on h4 "Forwarding Plan" at bounding box center [586, 317] width 114 height 17
click at [1083, 641] on div "Submit" at bounding box center [1083, 650] width 57 height 17
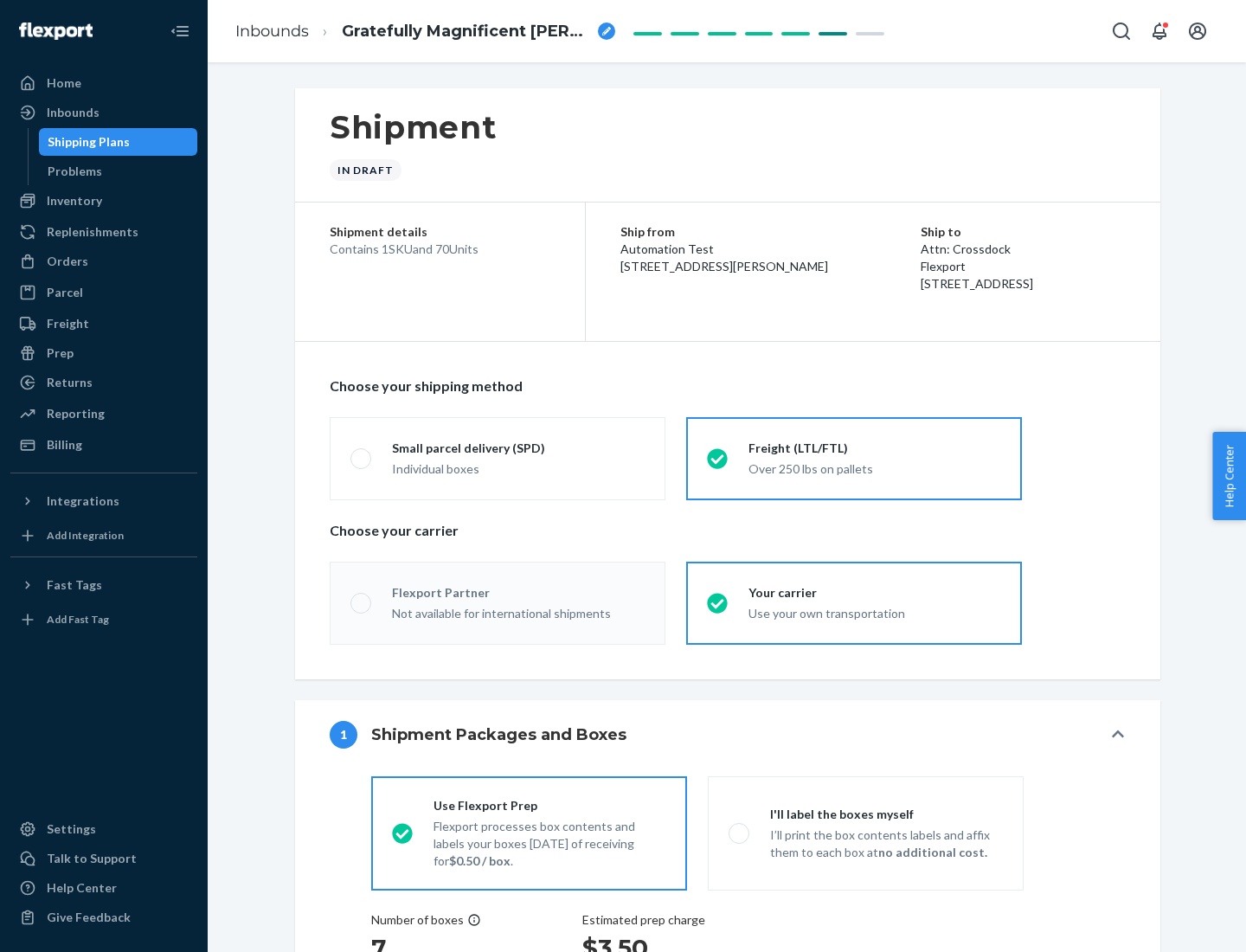
radio input "true"
radio input "false"
radio input "true"
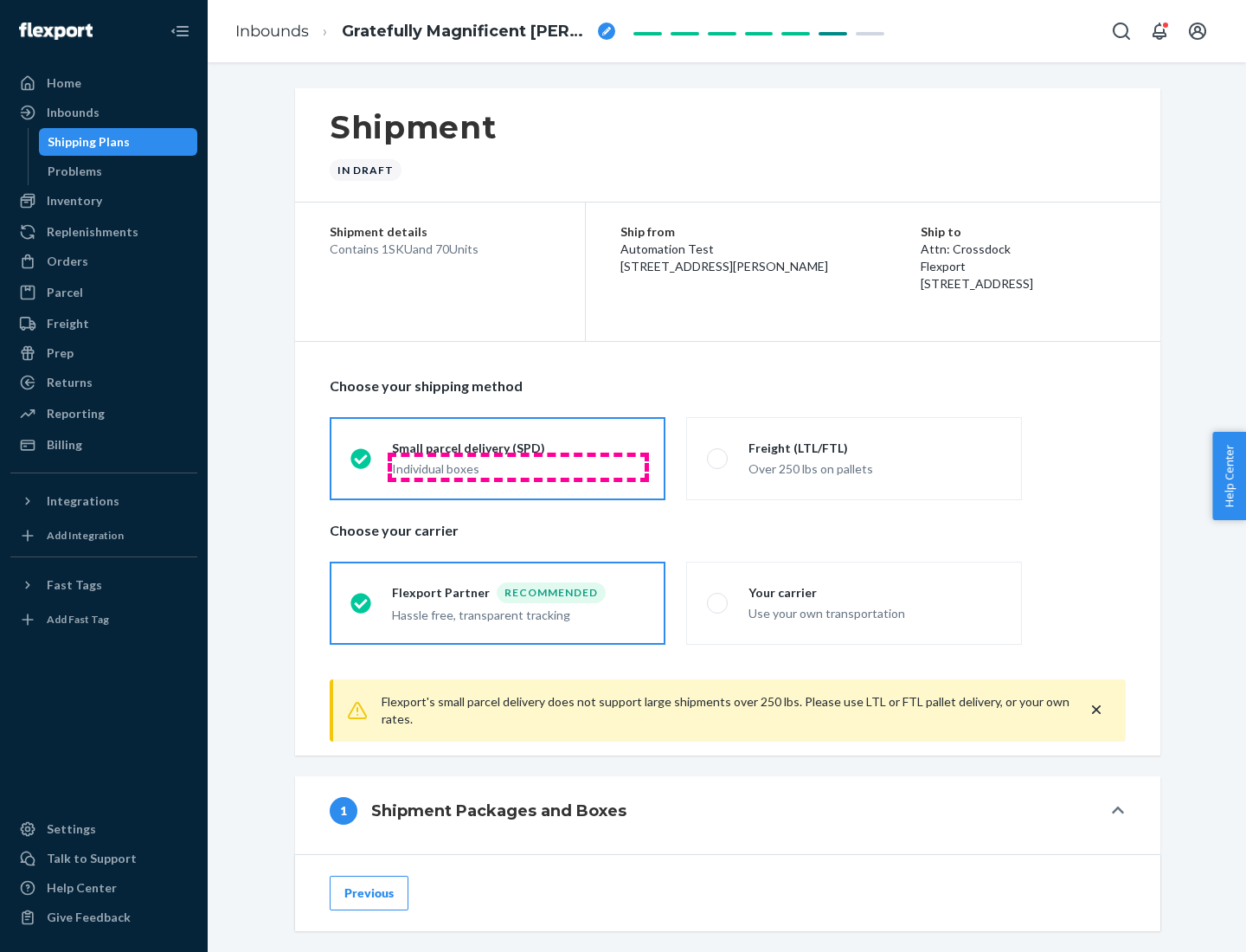
click at [519, 467] on div "Individual boxes" at bounding box center [518, 469] width 253 height 17
click at [361, 464] on input "Small parcel delivery (SPD) Individual boxes" at bounding box center [357, 458] width 11 height 11
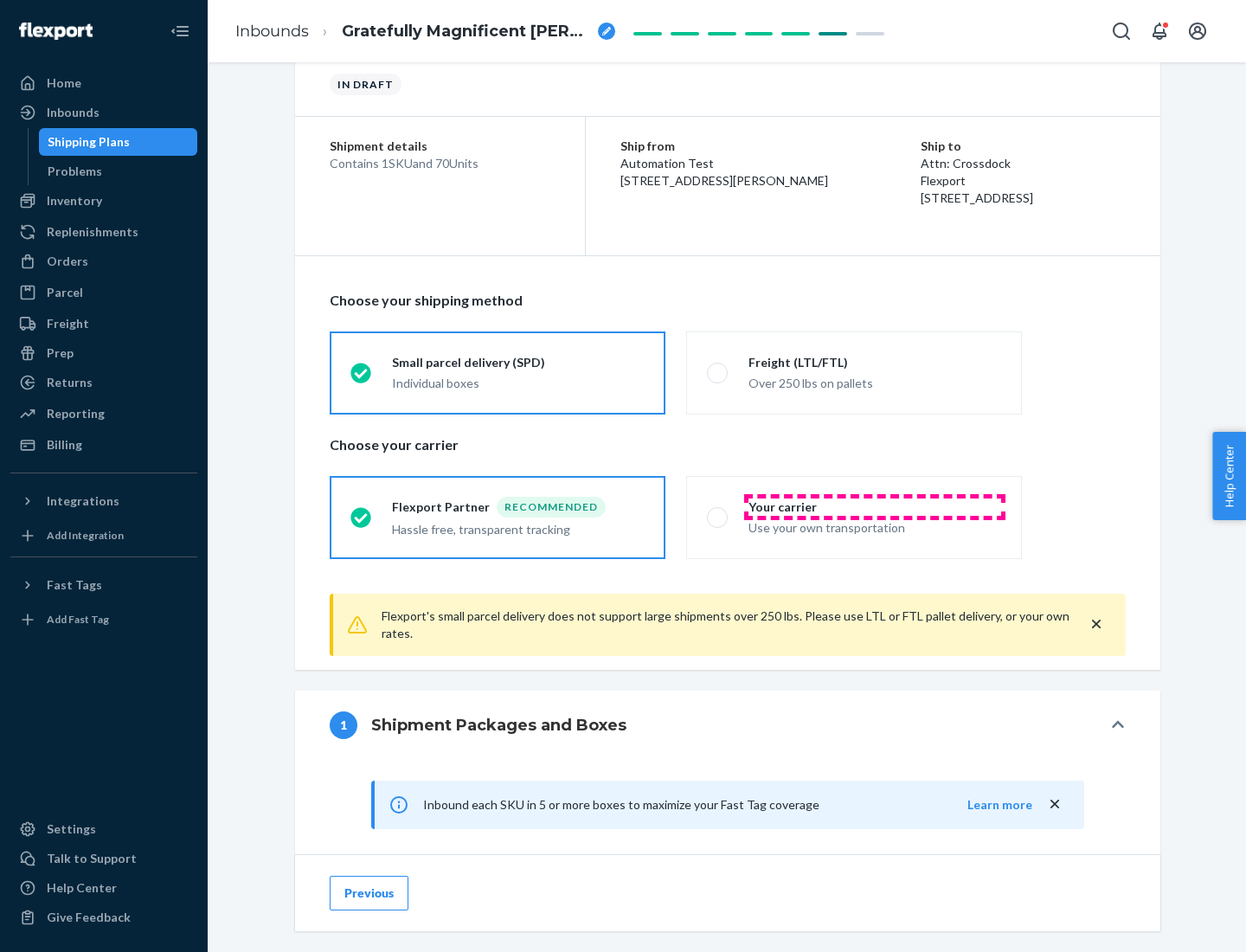
click at [875, 506] on div "Your carrier" at bounding box center [874, 507] width 253 height 17
click at [719, 511] on input "Your carrier Use your own transportation" at bounding box center [713, 517] width 11 height 11
radio input "true"
radio input "false"
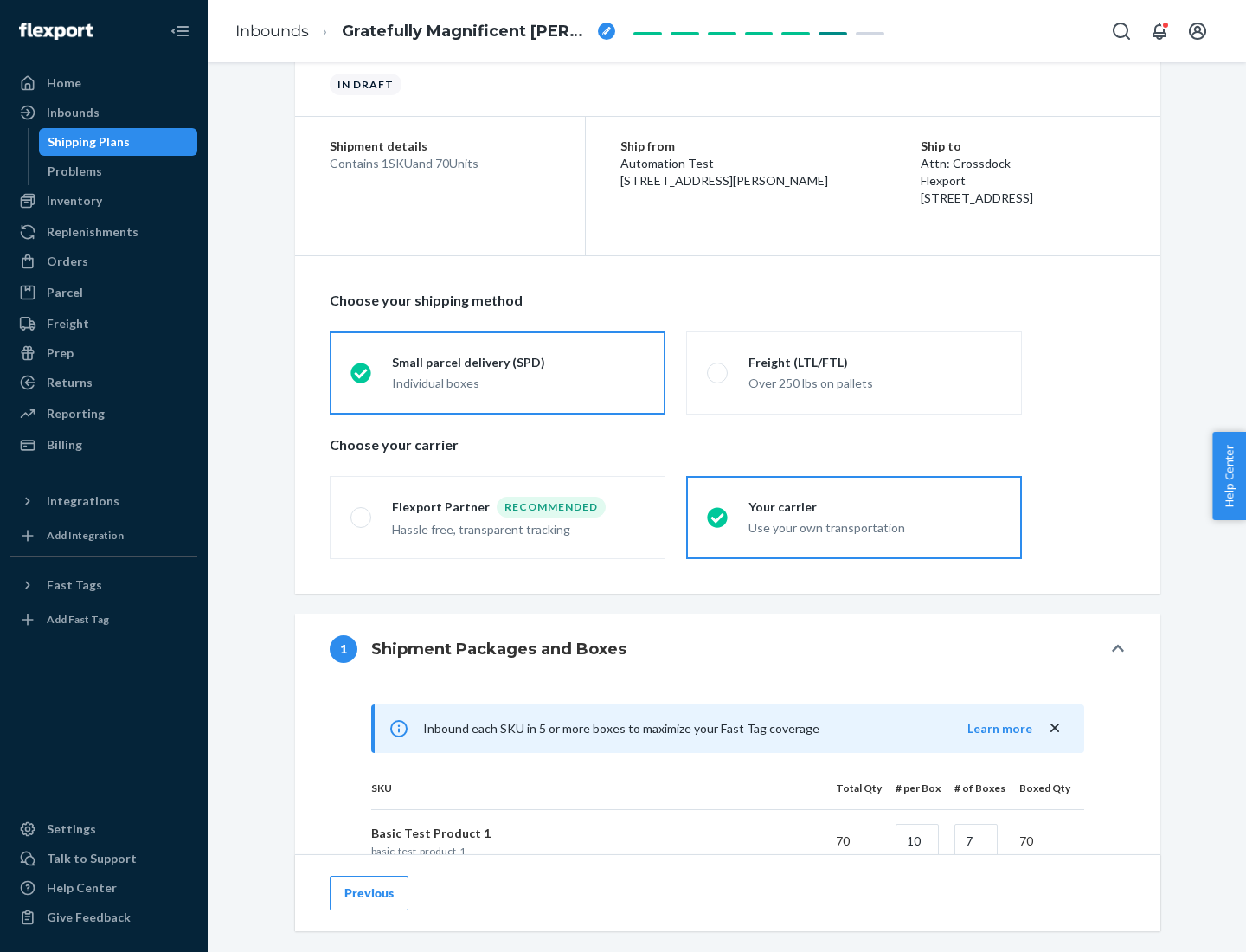
scroll to position [420, 0]
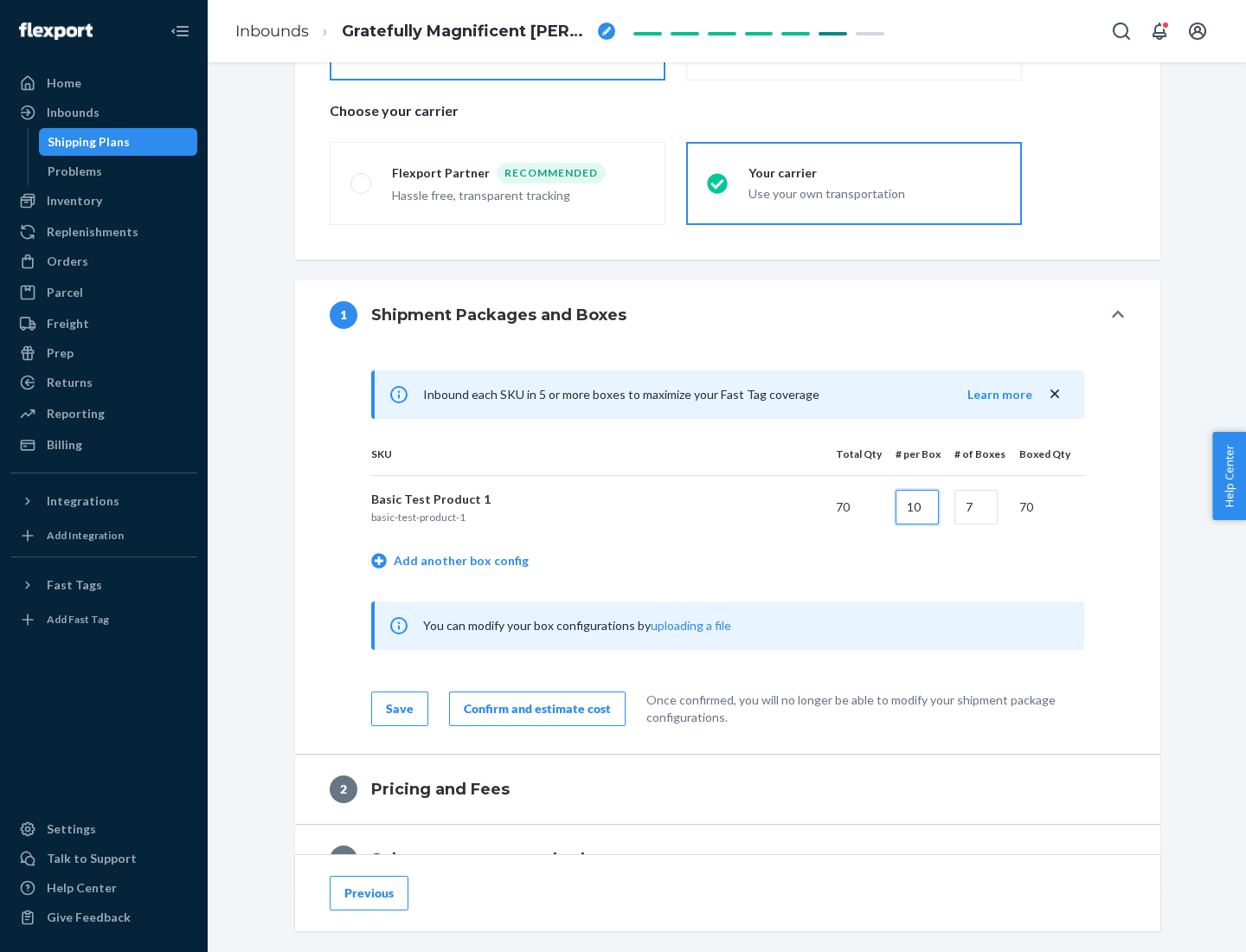
type input "10"
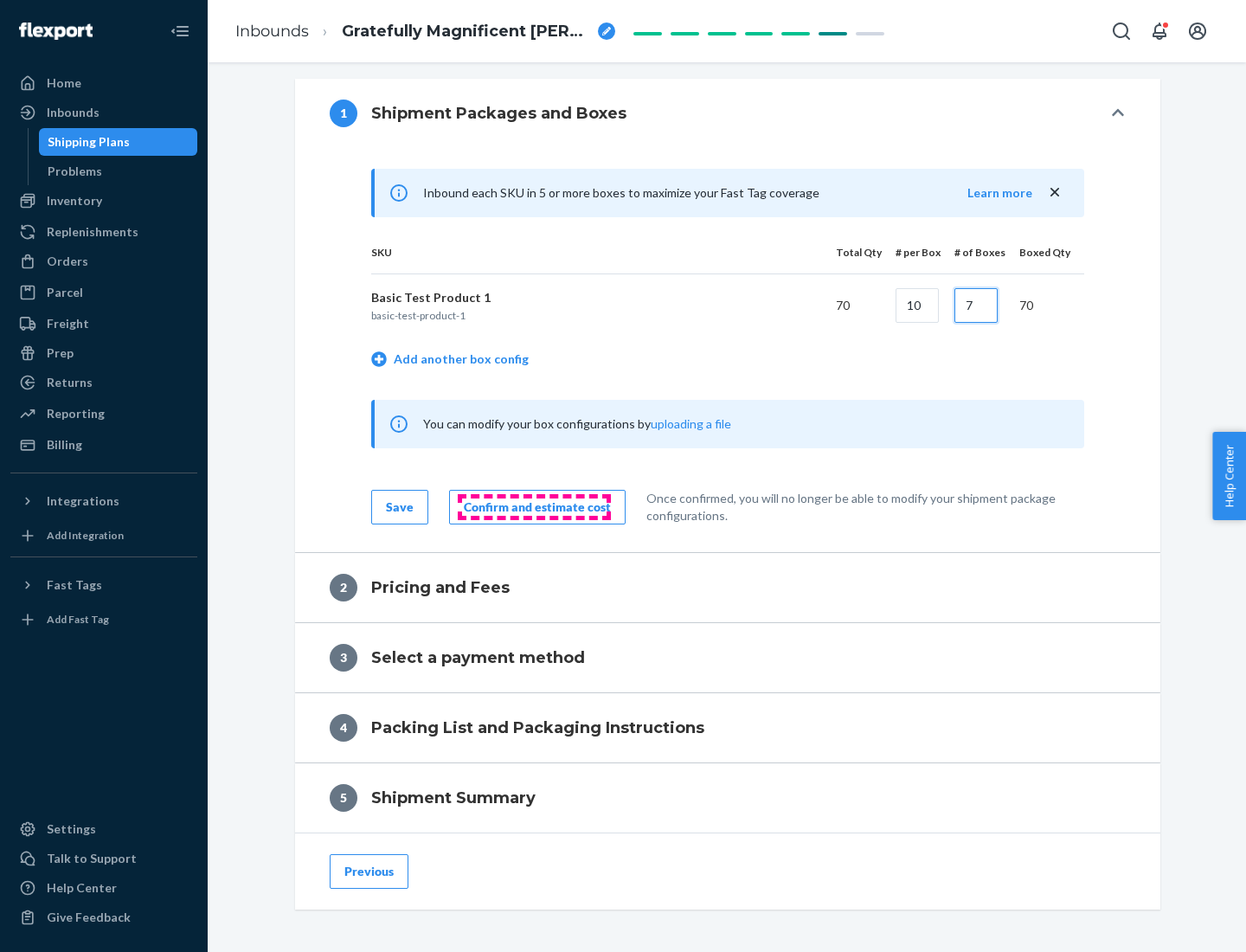
type input "7"
click at [534, 506] on div "Confirm and estimate cost" at bounding box center [537, 507] width 147 height 17
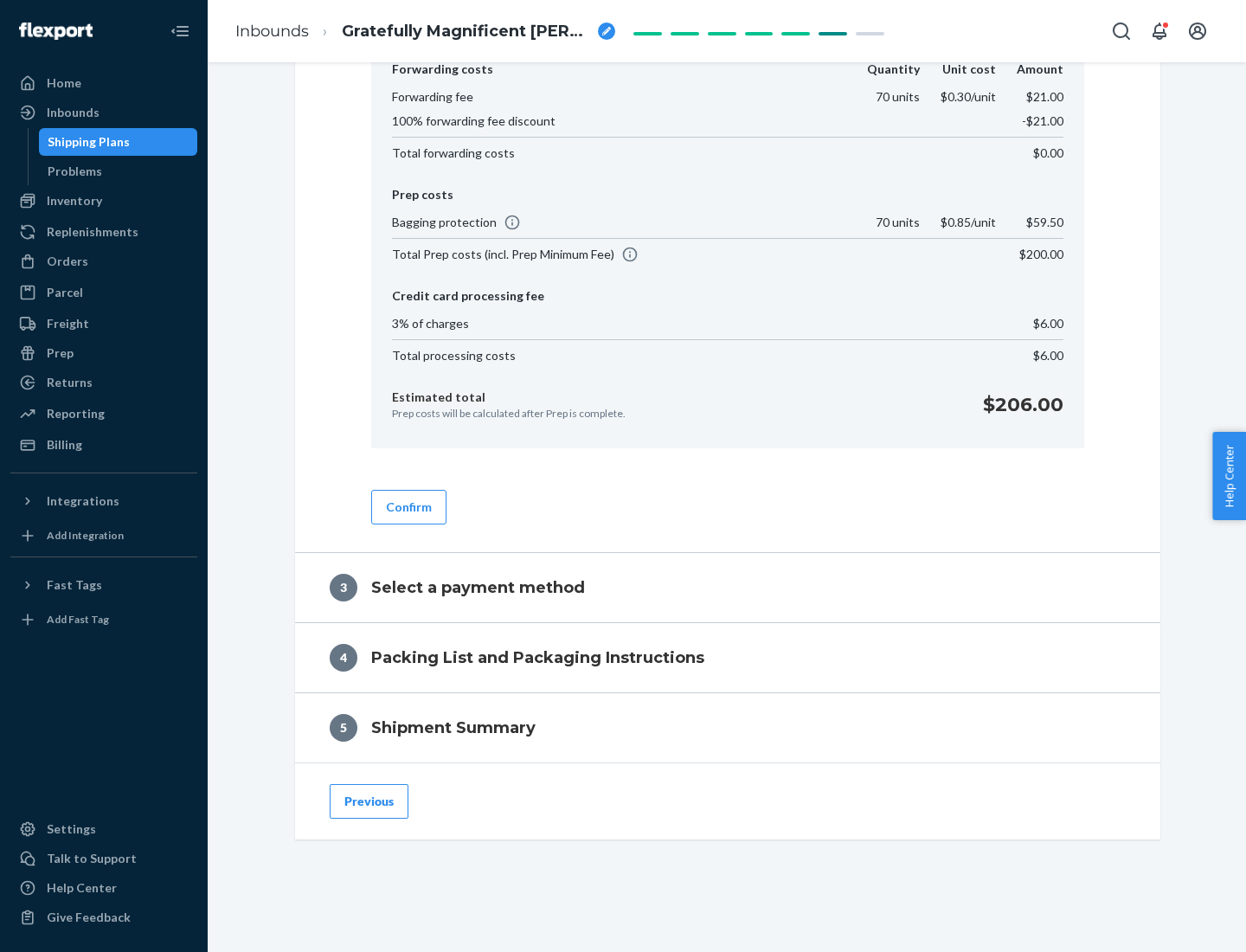
click at [408, 506] on button "Confirm" at bounding box center [409, 507] width 75 height 35
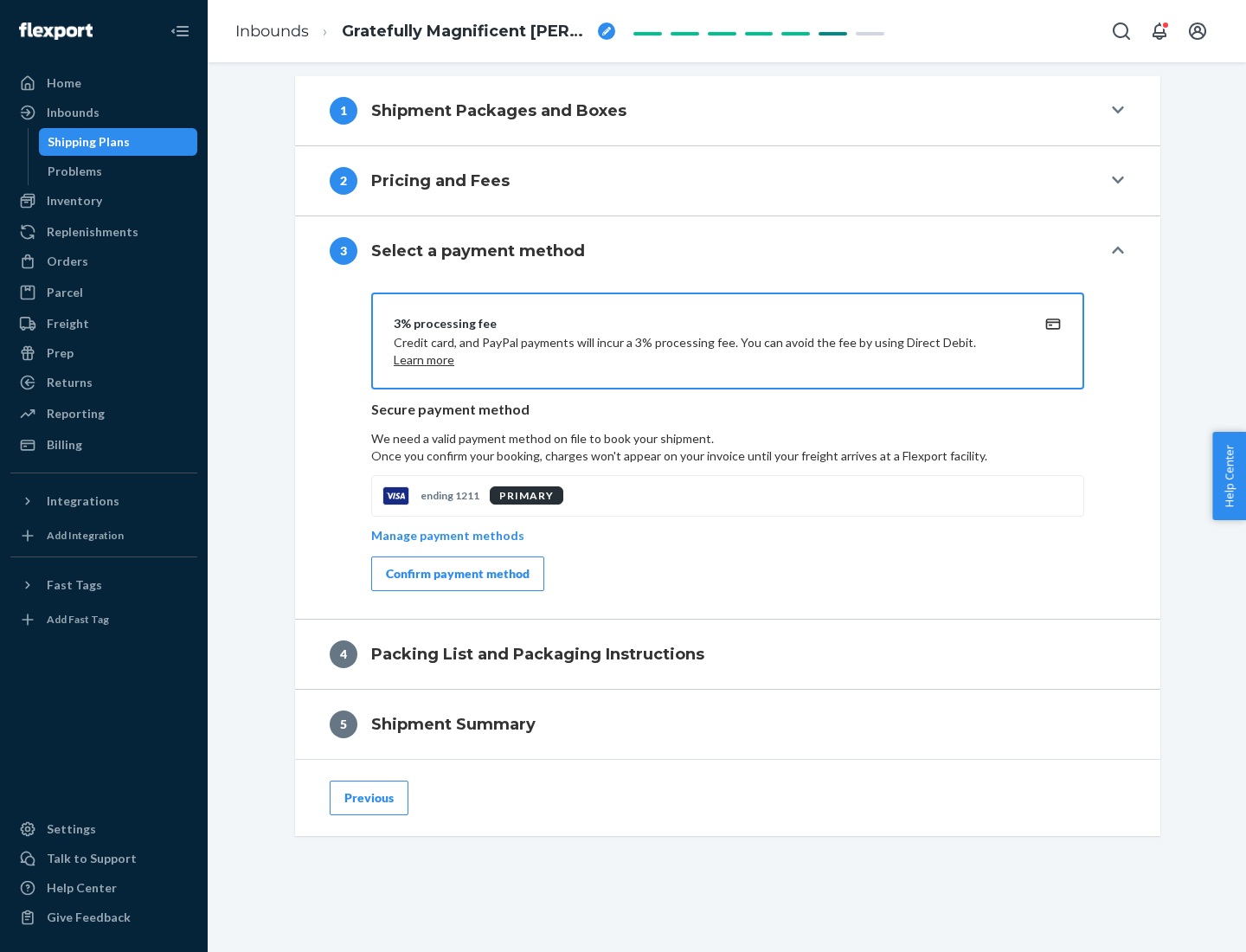
scroll to position [624, 0]
click at [456, 574] on div "Confirm payment method" at bounding box center [458, 574] width 144 height 17
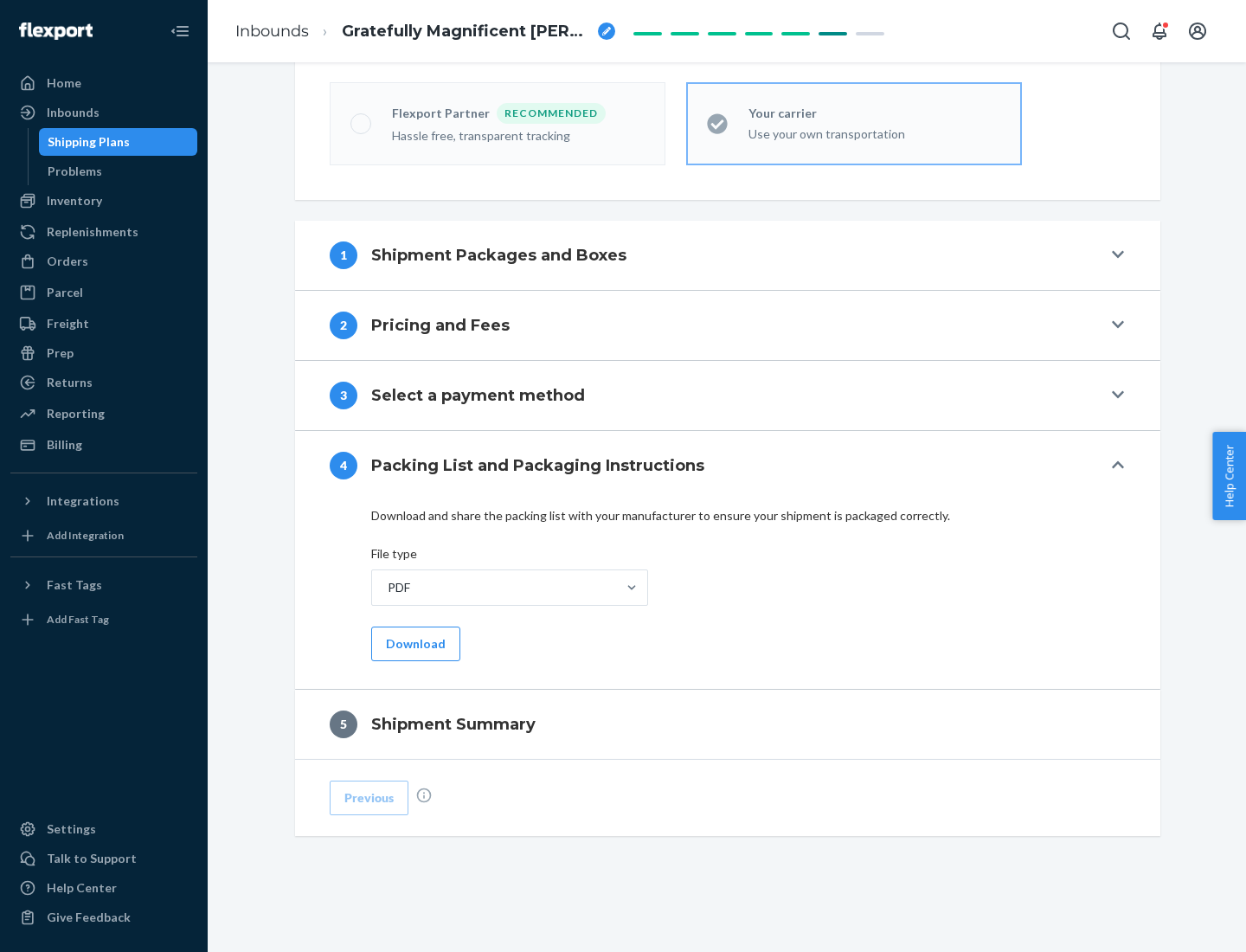
scroll to position [480, 0]
click at [413, 643] on button "Download" at bounding box center [416, 644] width 89 height 35
